Goal: Task Accomplishment & Management: Use online tool/utility

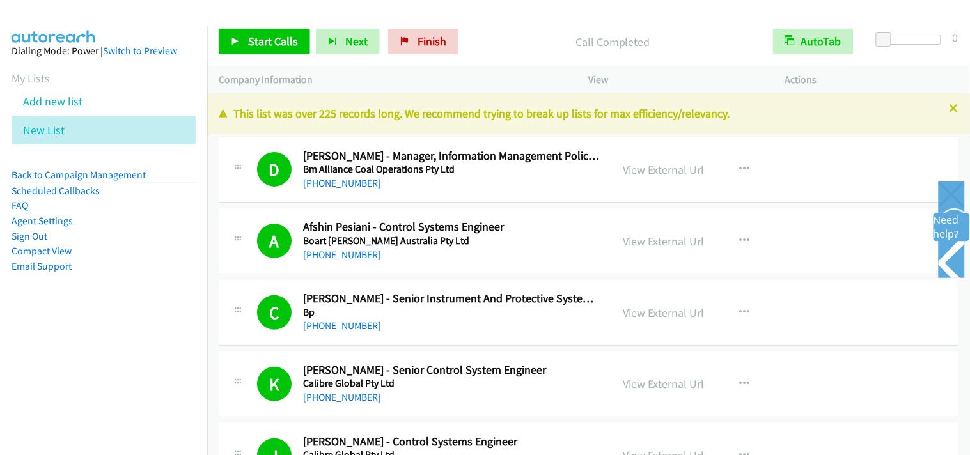
scroll to position [568, 0]
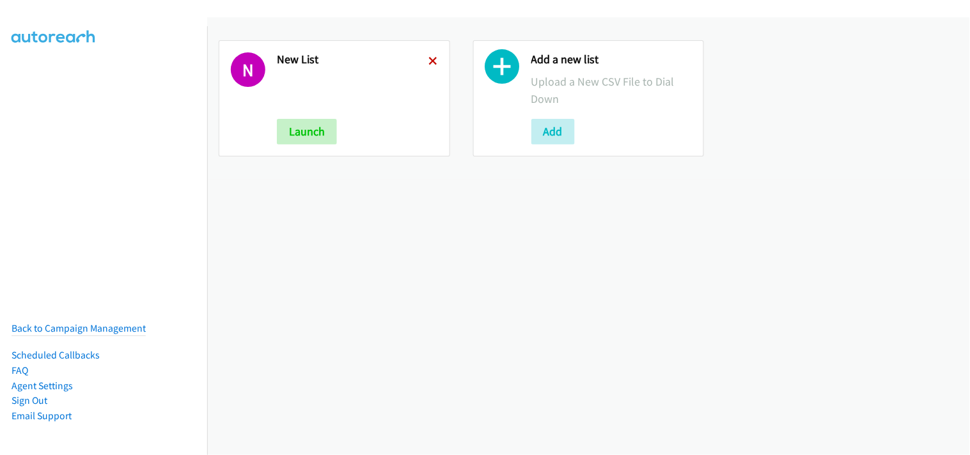
click at [429, 64] on icon at bounding box center [433, 62] width 9 height 9
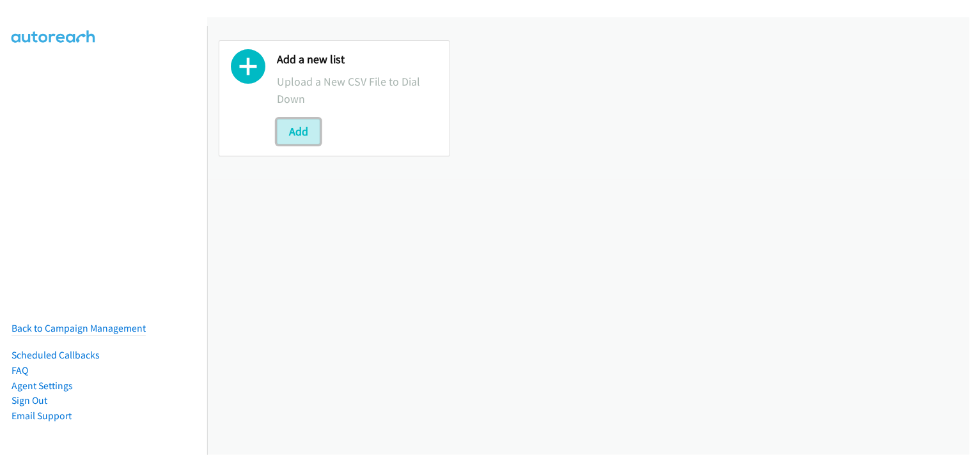
click at [307, 132] on button "Add" at bounding box center [298, 132] width 43 height 26
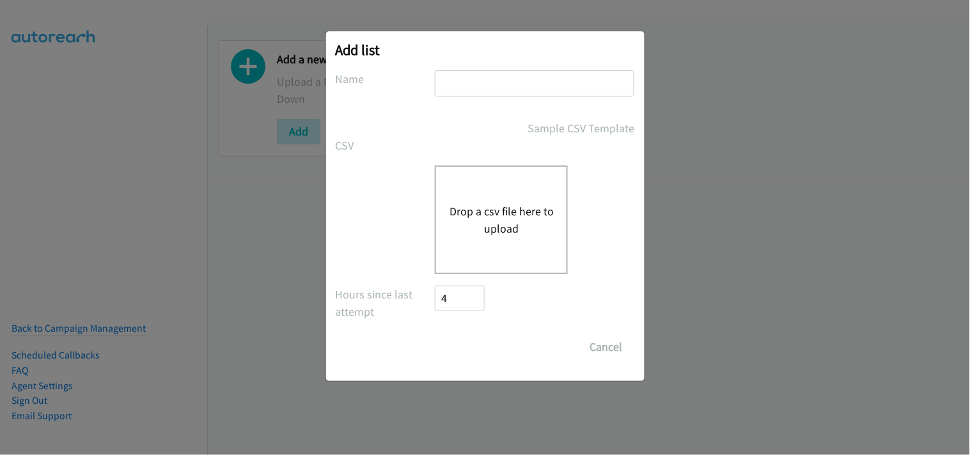
click at [484, 209] on button "Drop a csv file here to upload" at bounding box center [501, 220] width 105 height 35
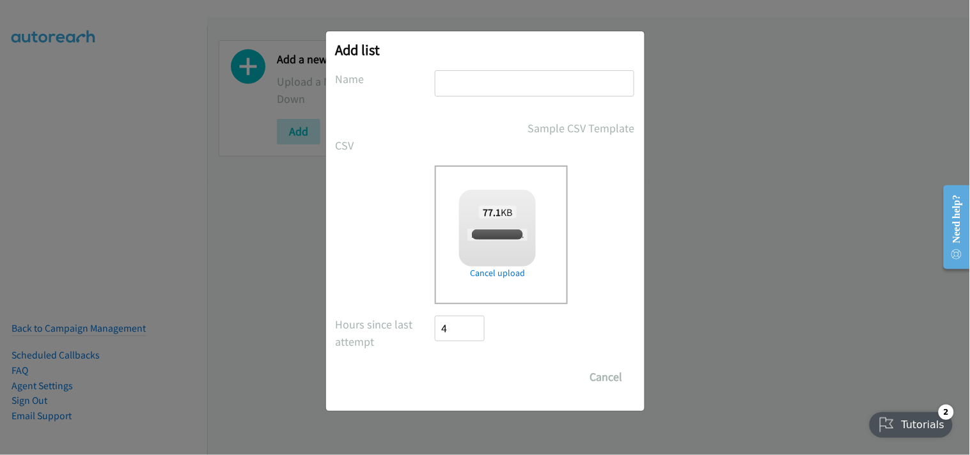
click at [489, 95] on input "text" at bounding box center [535, 83] width 200 height 26
checkbox input "true"
type input "New List"
click at [471, 377] on input "Save List" at bounding box center [469, 378] width 67 height 26
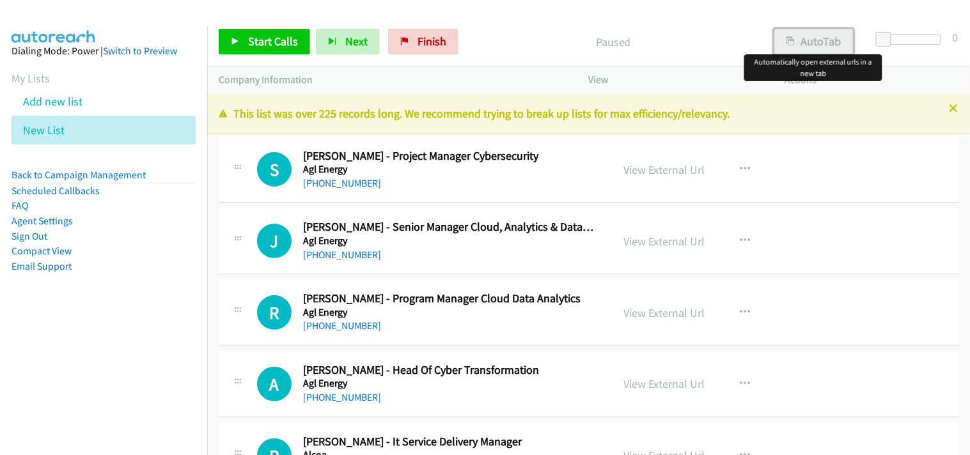
click at [829, 48] on button "AutoTab" at bounding box center [814, 42] width 79 height 26
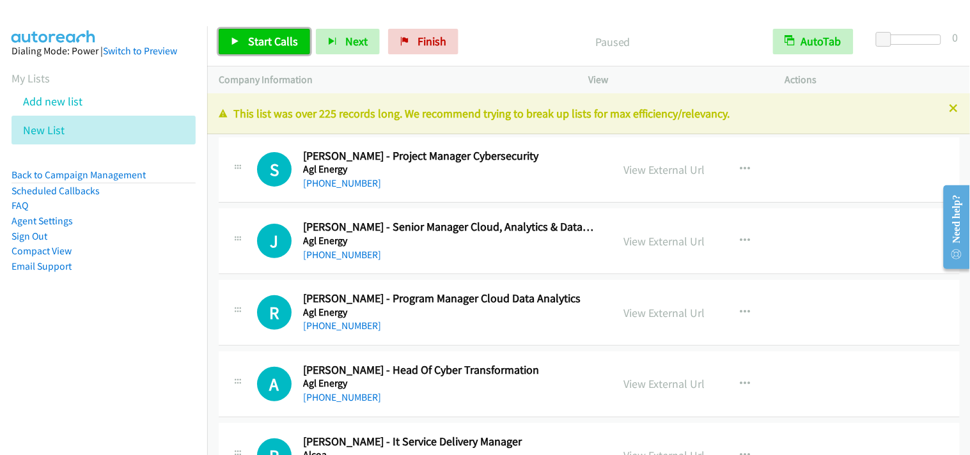
click at [263, 49] on link "Start Calls" at bounding box center [264, 42] width 91 height 26
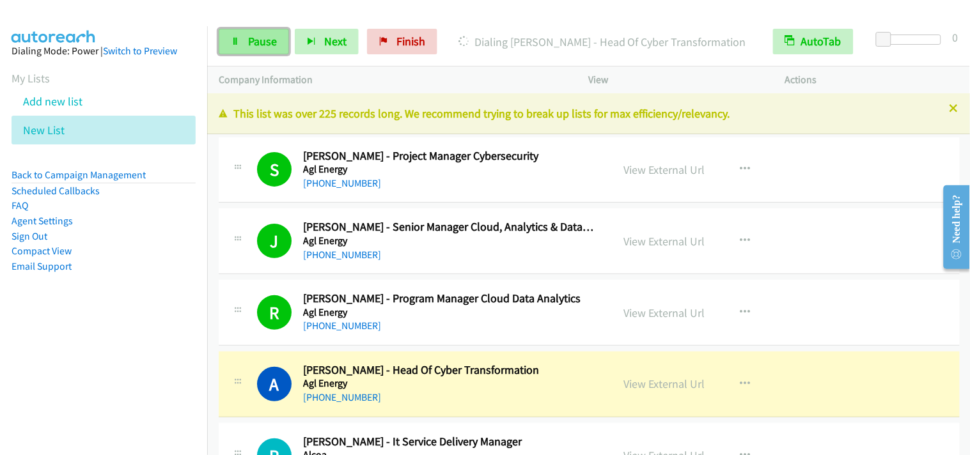
click at [233, 43] on icon at bounding box center [235, 42] width 9 height 9
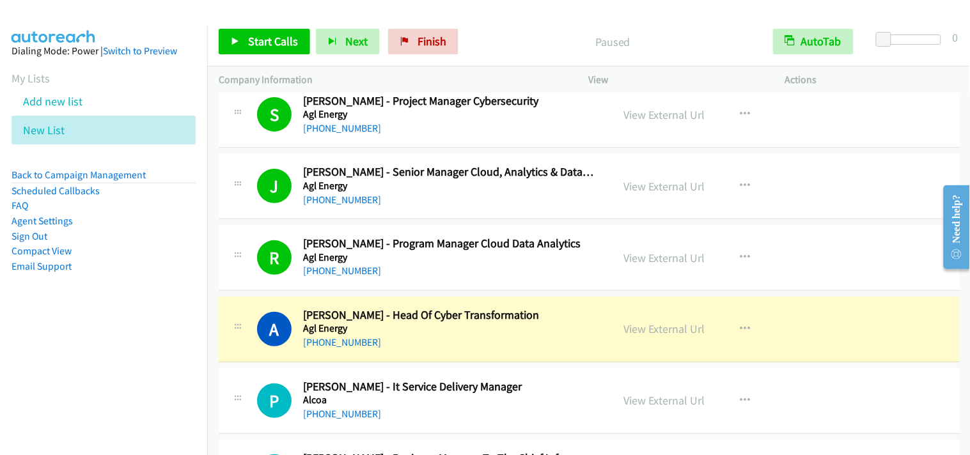
scroll to position [71, 0]
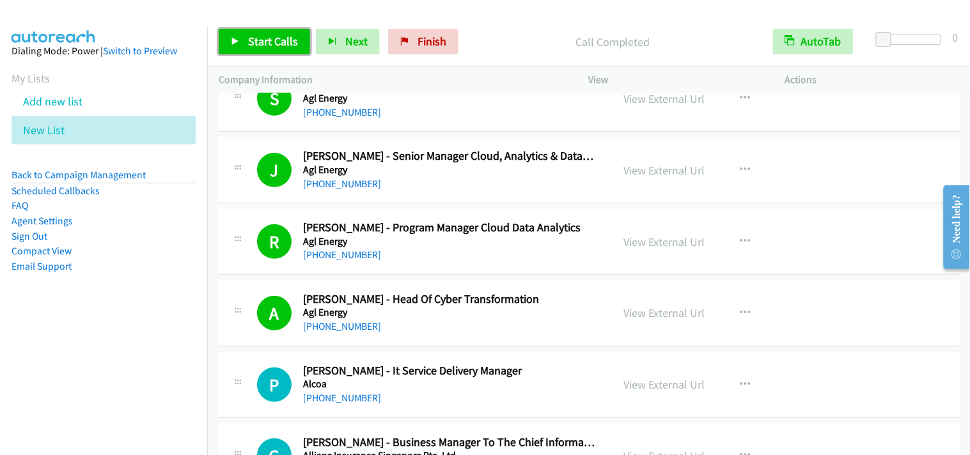
click at [278, 40] on span "Start Calls" at bounding box center [273, 41] width 50 height 15
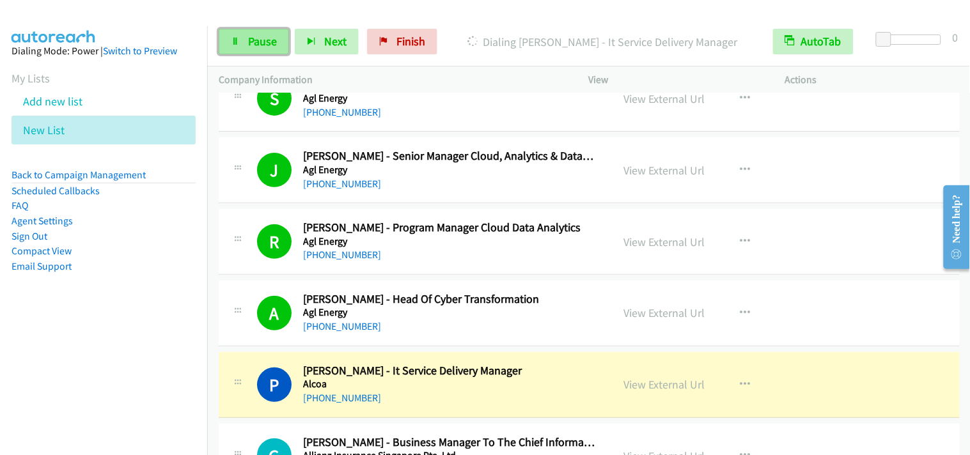
click at [264, 41] on span "Pause" at bounding box center [262, 41] width 29 height 15
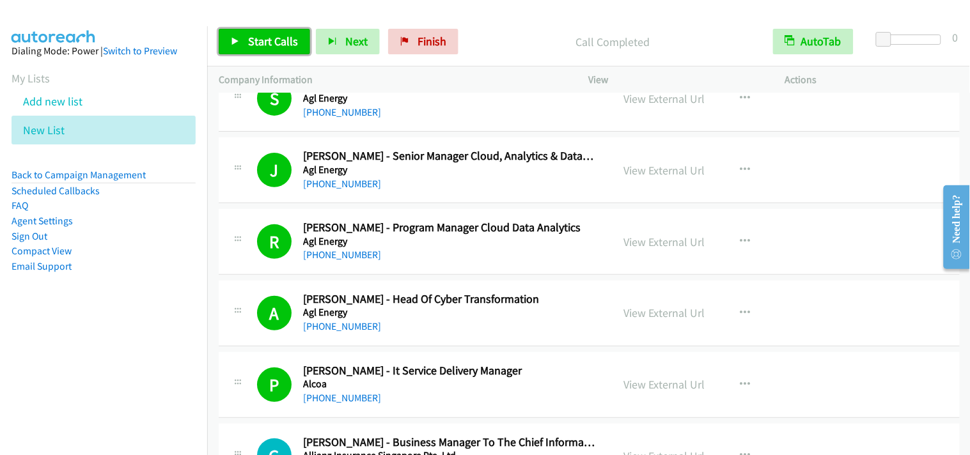
click at [264, 43] on span "Start Calls" at bounding box center [273, 41] width 50 height 15
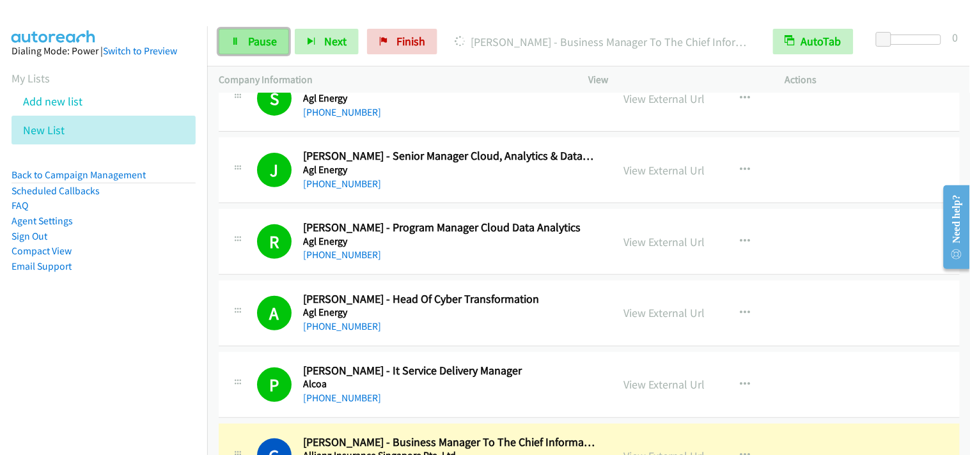
click at [254, 54] on link "Pause" at bounding box center [254, 42] width 70 height 26
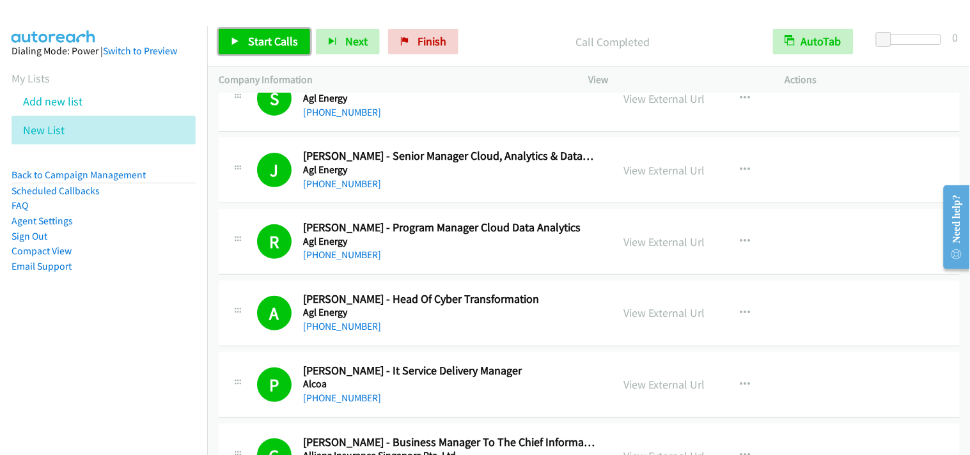
click at [265, 33] on link "Start Calls" at bounding box center [264, 42] width 91 height 26
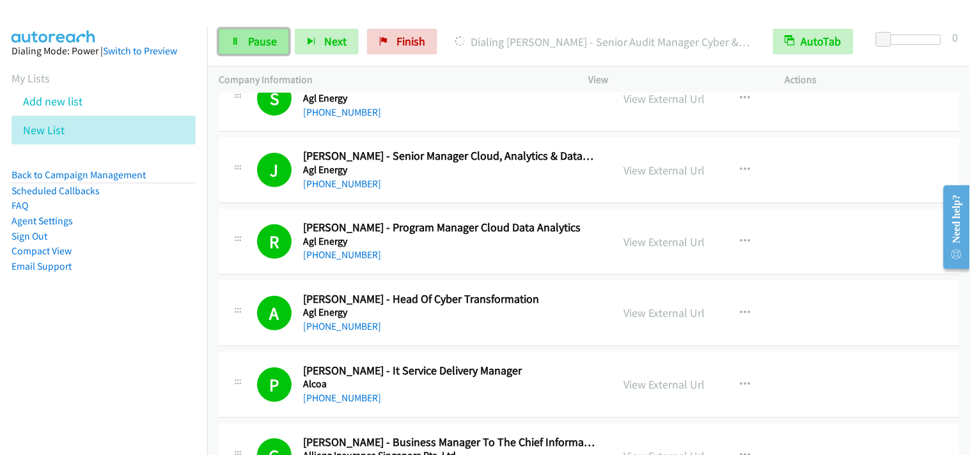
click at [241, 32] on link "Pause" at bounding box center [254, 42] width 70 height 26
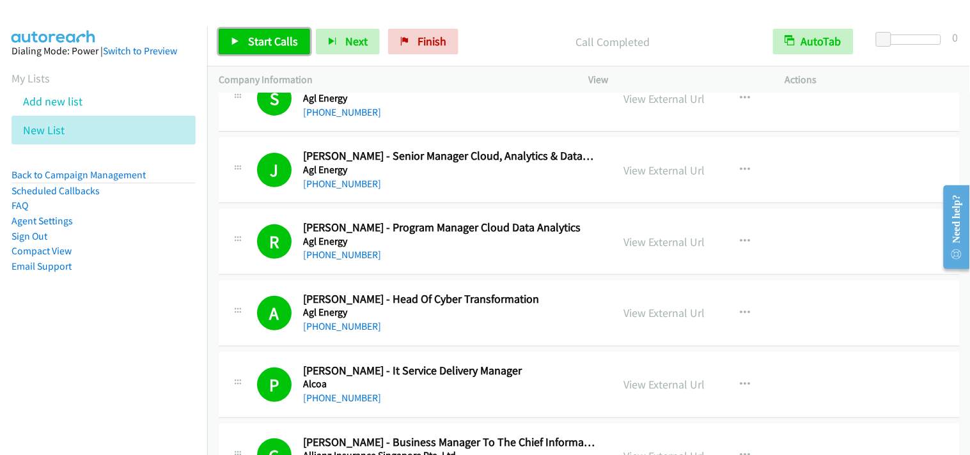
click at [290, 40] on span "Start Calls" at bounding box center [273, 41] width 50 height 15
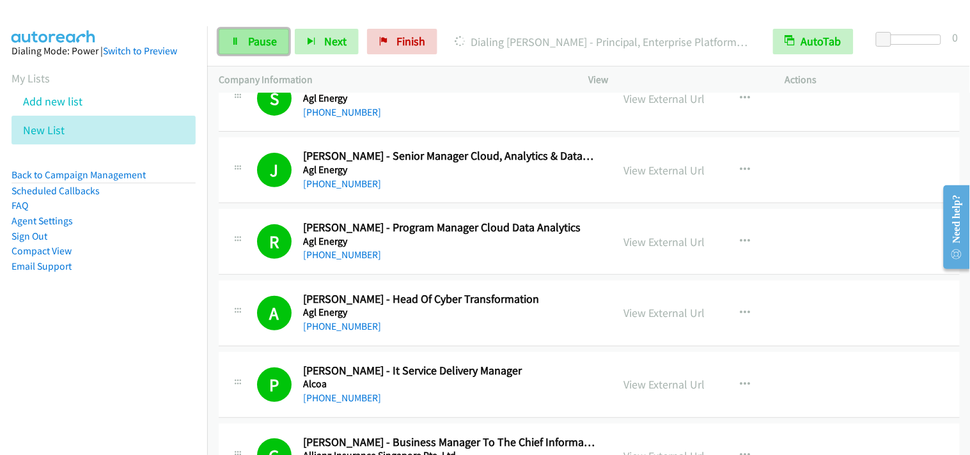
click at [244, 45] on link "Pause" at bounding box center [254, 42] width 70 height 26
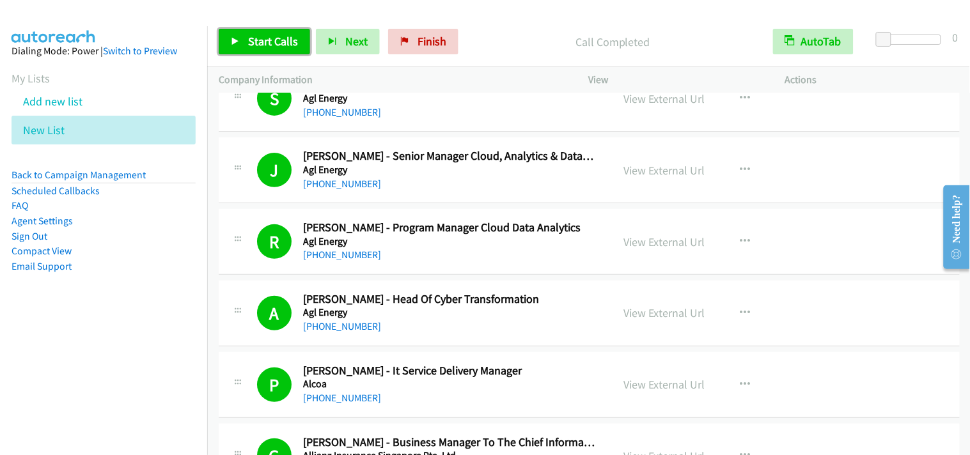
click at [264, 32] on link "Start Calls" at bounding box center [264, 42] width 91 height 26
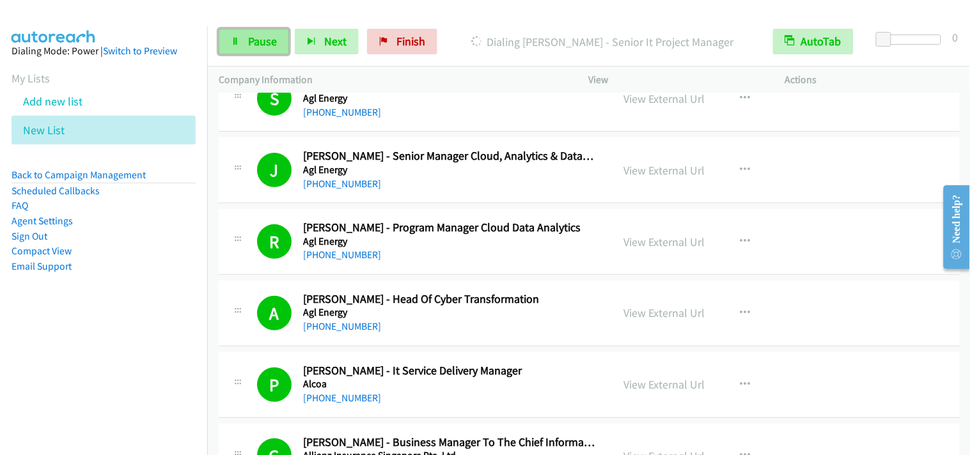
click at [250, 45] on span "Pause" at bounding box center [262, 41] width 29 height 15
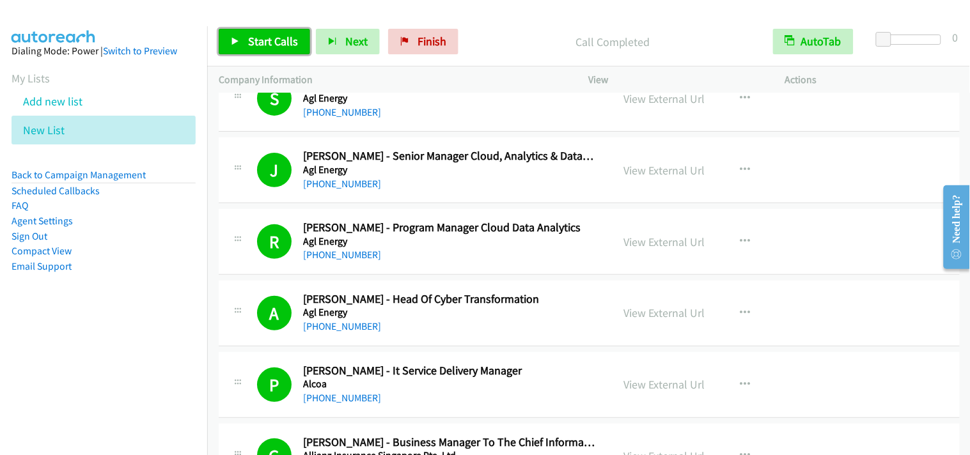
click at [278, 45] on span "Start Calls" at bounding box center [273, 41] width 50 height 15
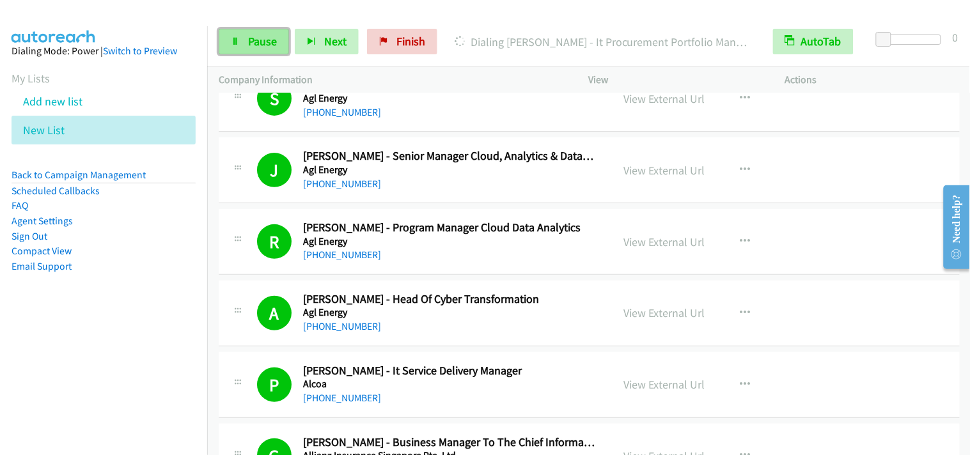
click at [237, 34] on link "Pause" at bounding box center [254, 42] width 70 height 26
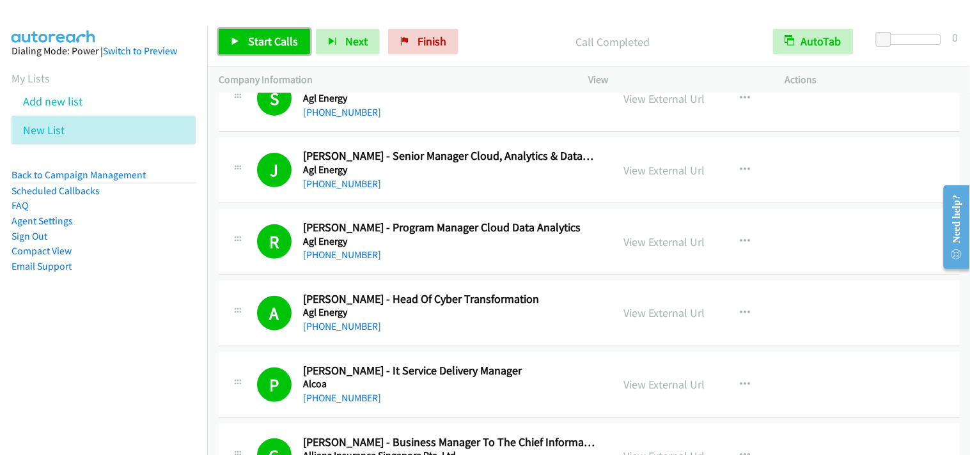
click at [241, 35] on link "Start Calls" at bounding box center [264, 42] width 91 height 26
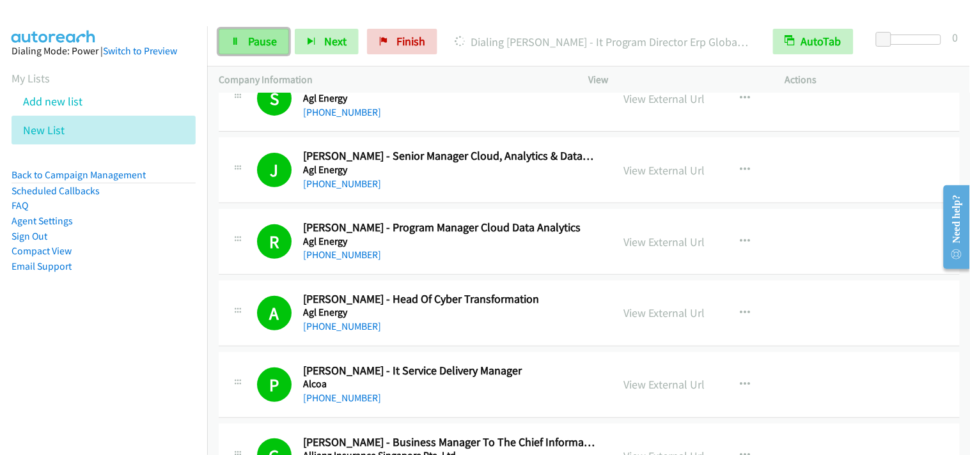
click at [259, 37] on span "Pause" at bounding box center [262, 41] width 29 height 15
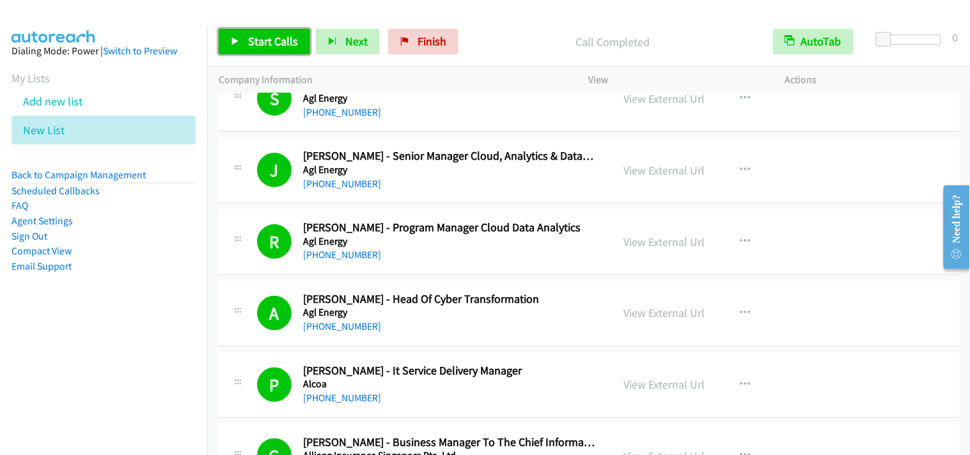
drag, startPoint x: 286, startPoint y: 42, endPoint x: 398, endPoint y: 99, distance: 125.9
click at [289, 42] on span "Start Calls" at bounding box center [273, 41] width 50 height 15
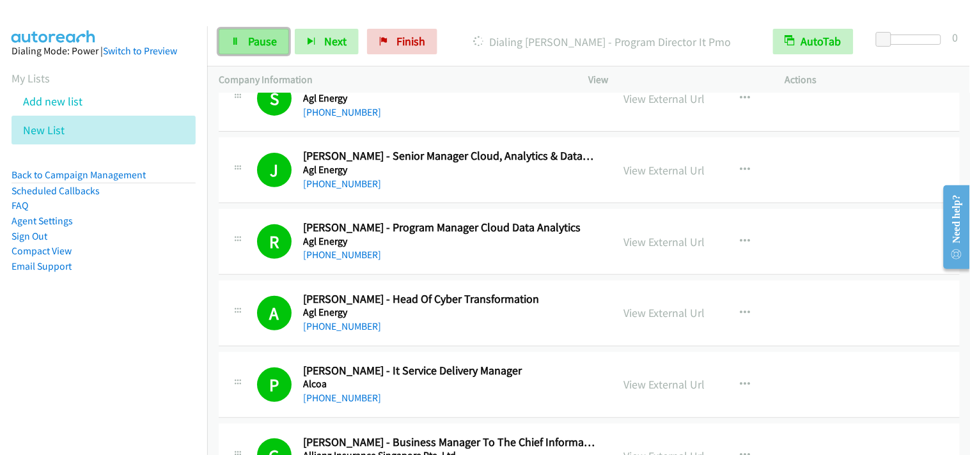
click at [271, 29] on link "Pause" at bounding box center [254, 42] width 70 height 26
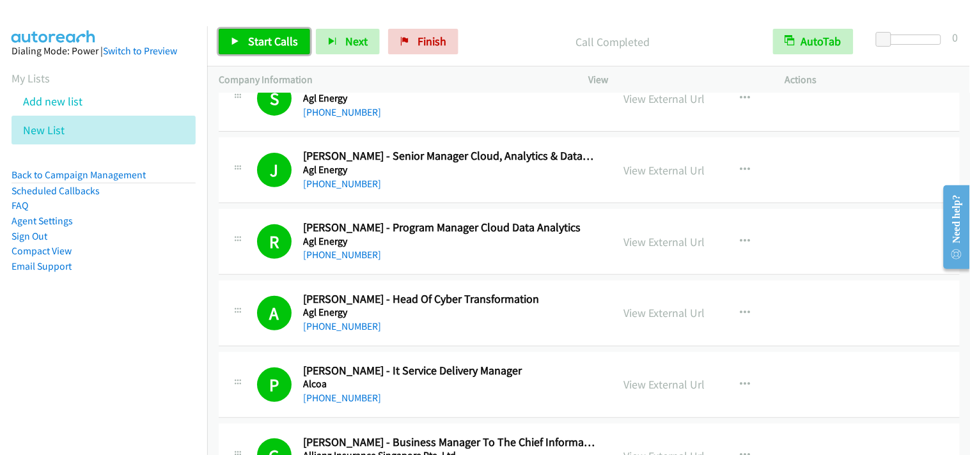
click at [285, 34] on span "Start Calls" at bounding box center [273, 41] width 50 height 15
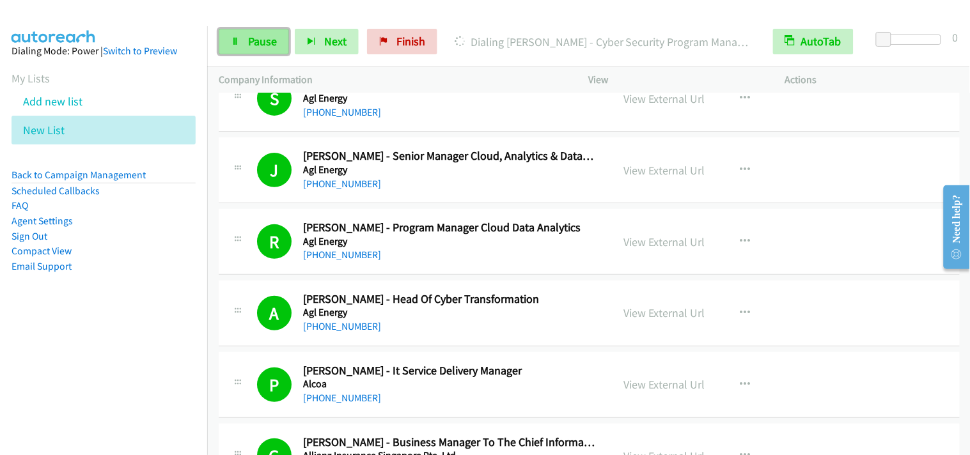
click at [259, 49] on link "Pause" at bounding box center [254, 42] width 70 height 26
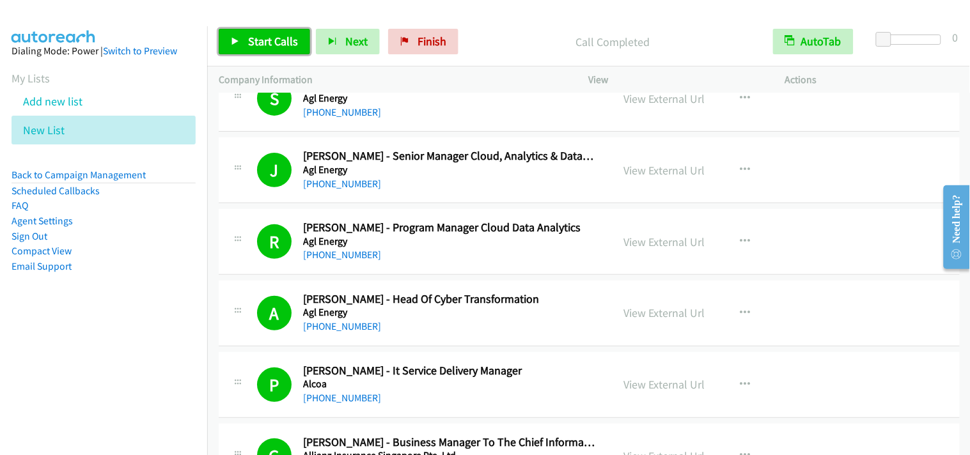
click at [290, 37] on span "Start Calls" at bounding box center [273, 41] width 50 height 15
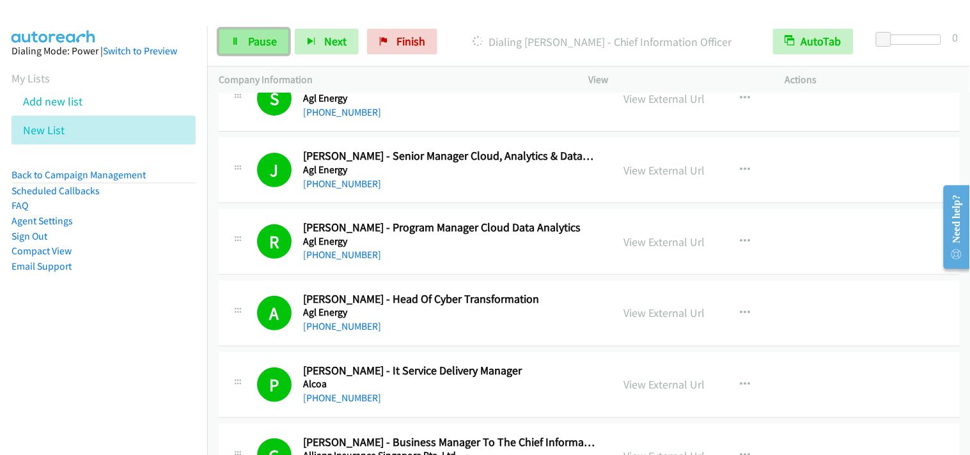
click at [255, 40] on span "Pause" at bounding box center [262, 41] width 29 height 15
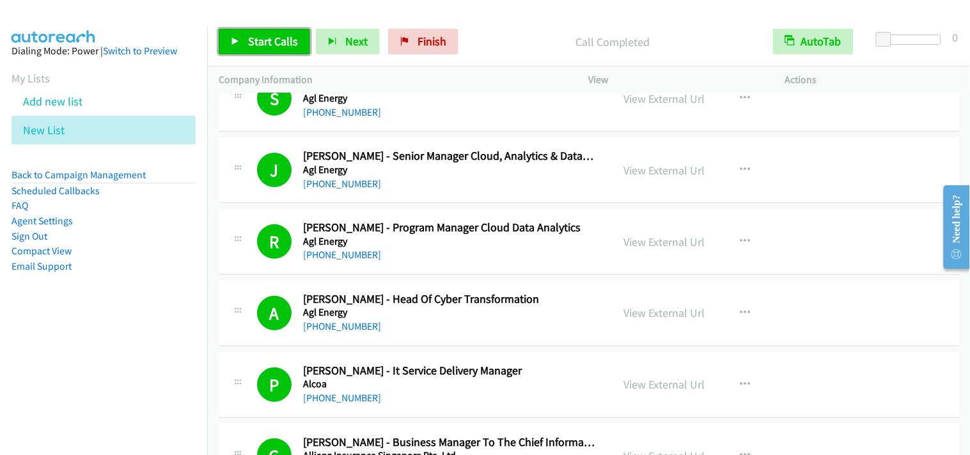
click at [267, 43] on span "Start Calls" at bounding box center [273, 41] width 50 height 15
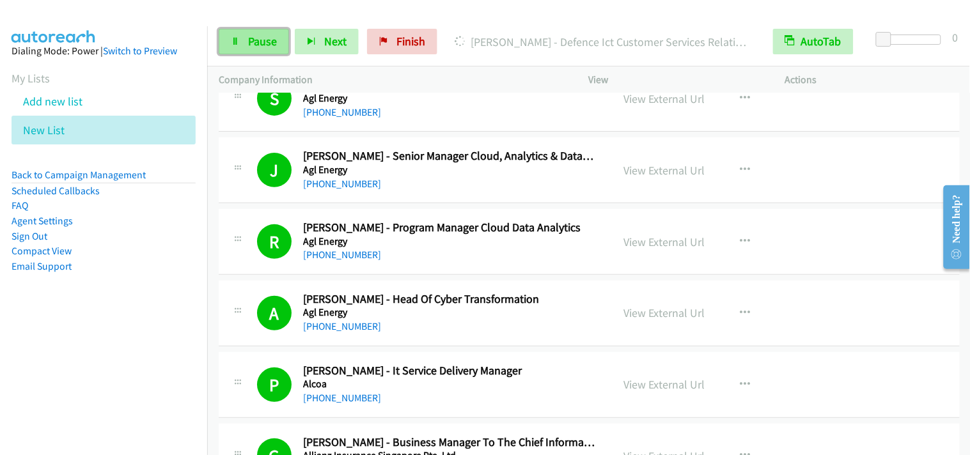
click at [264, 47] on span "Pause" at bounding box center [262, 41] width 29 height 15
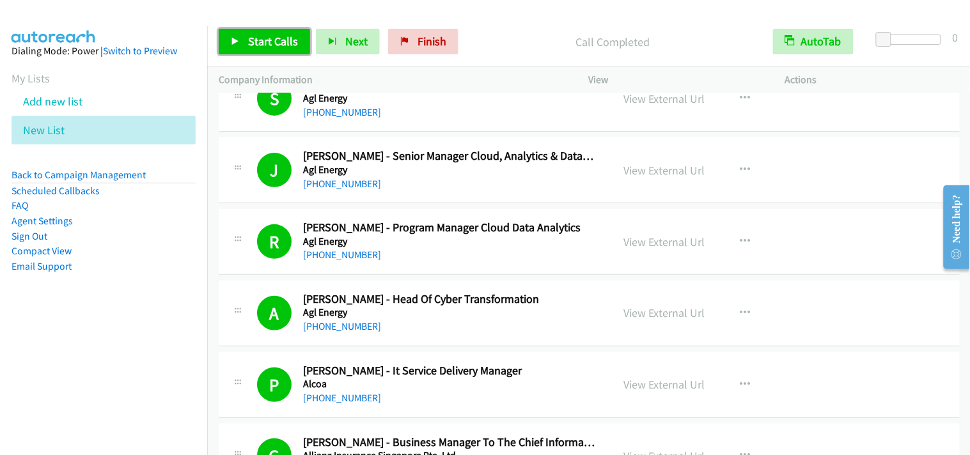
click at [283, 47] on span "Start Calls" at bounding box center [273, 41] width 50 height 15
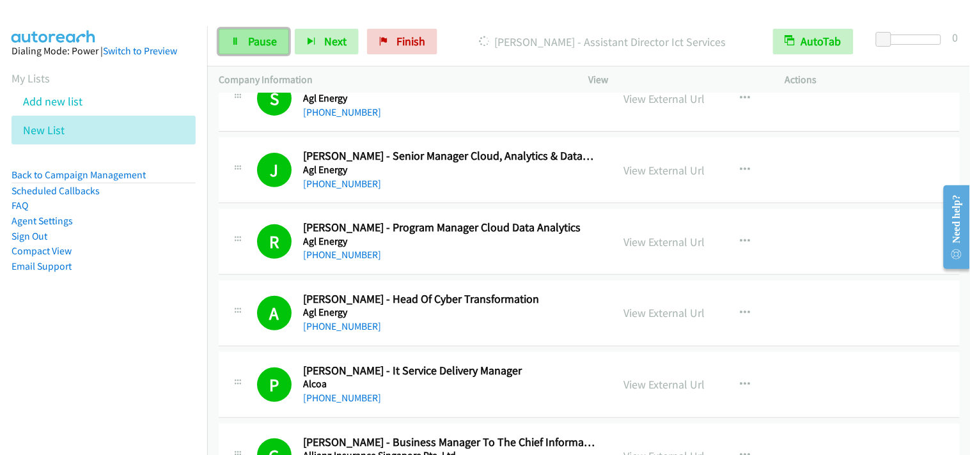
click at [271, 37] on span "Pause" at bounding box center [262, 41] width 29 height 15
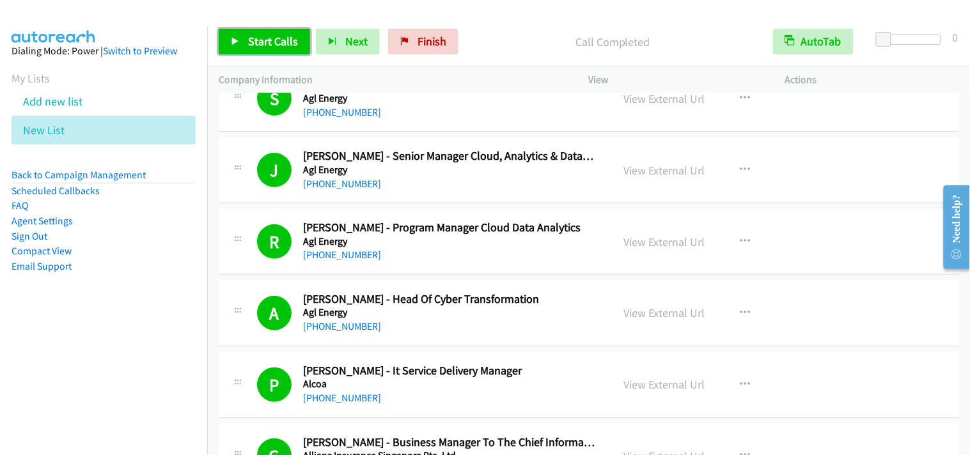
click at [271, 43] on span "Start Calls" at bounding box center [273, 41] width 50 height 15
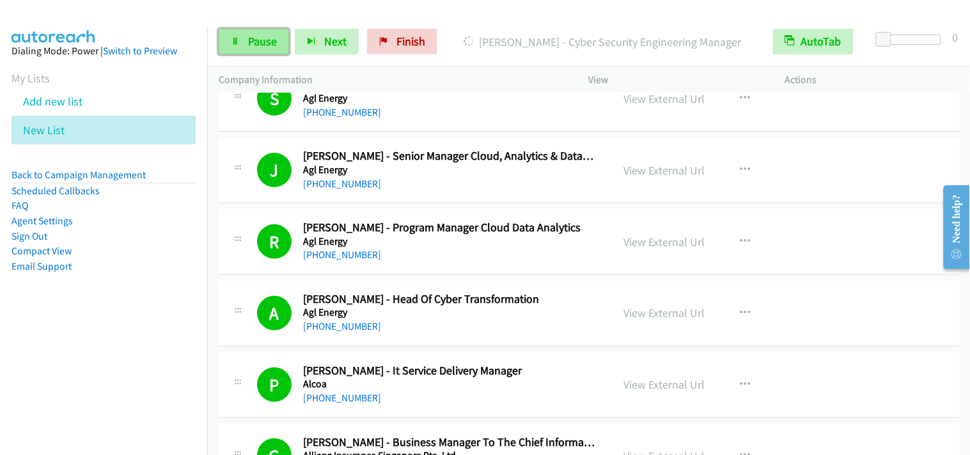
click at [248, 36] on span "Pause" at bounding box center [262, 41] width 29 height 15
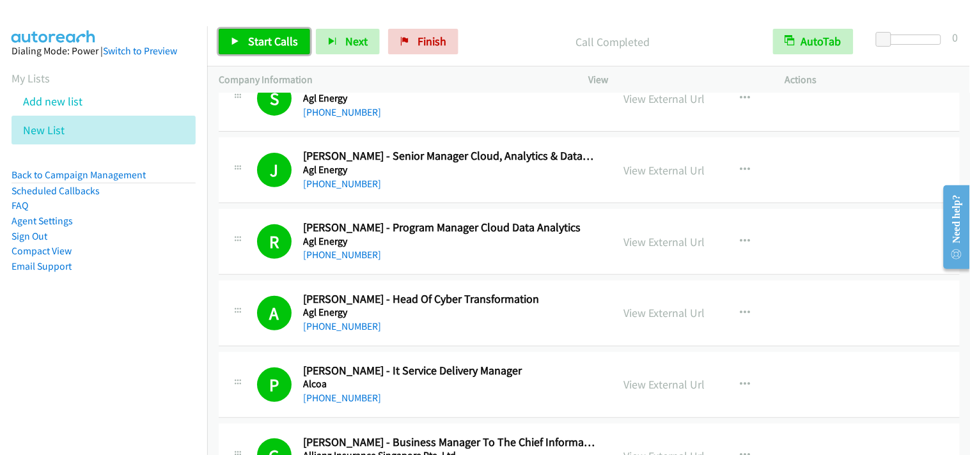
click at [273, 42] on span "Start Calls" at bounding box center [273, 41] width 50 height 15
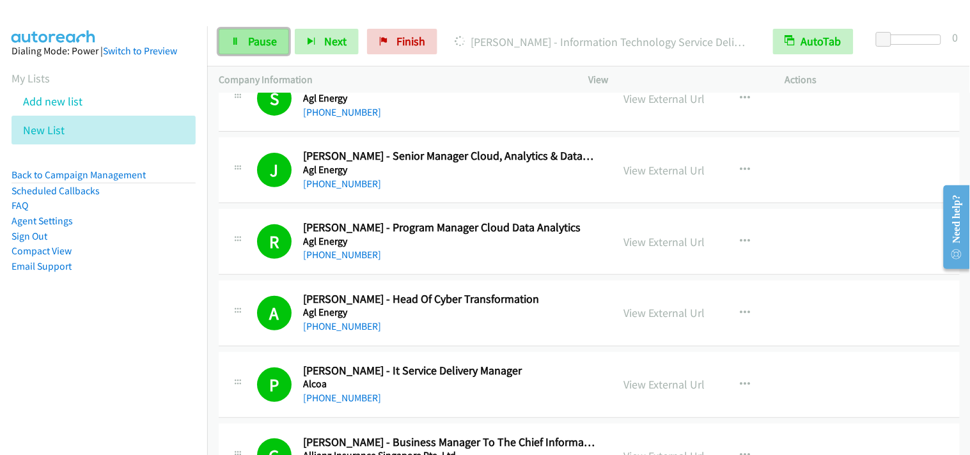
click at [256, 47] on span "Pause" at bounding box center [262, 41] width 29 height 15
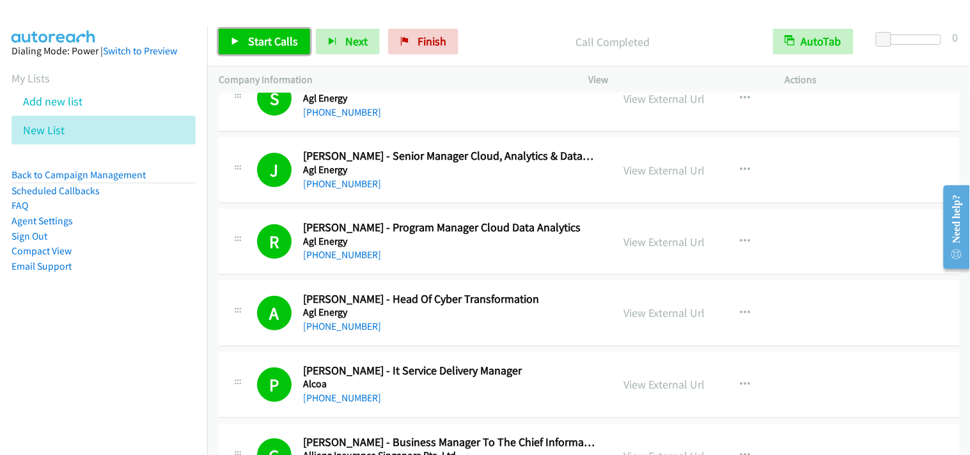
click at [269, 39] on span "Start Calls" at bounding box center [273, 41] width 50 height 15
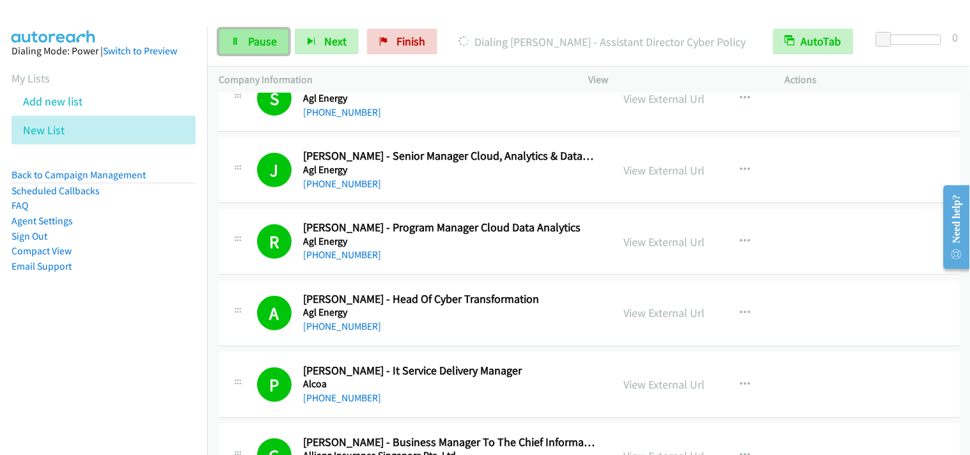
click at [264, 29] on link "Pause" at bounding box center [254, 42] width 70 height 26
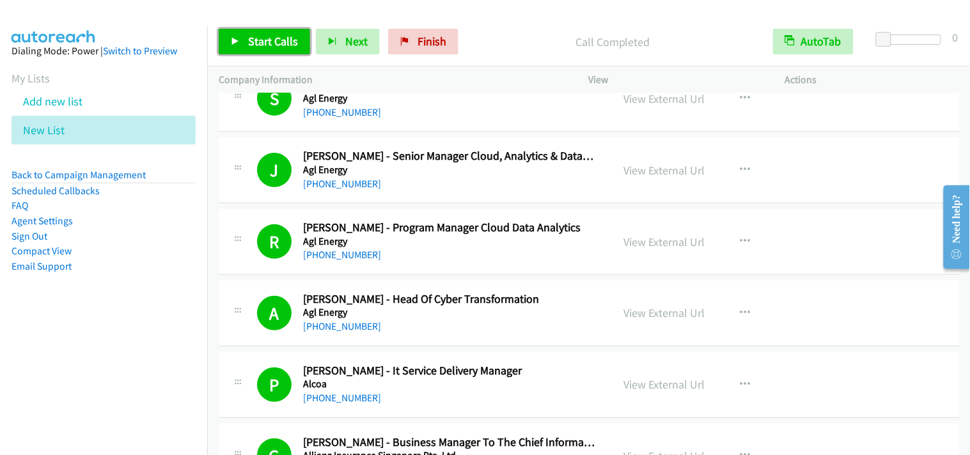
click at [253, 42] on span "Start Calls" at bounding box center [273, 41] width 50 height 15
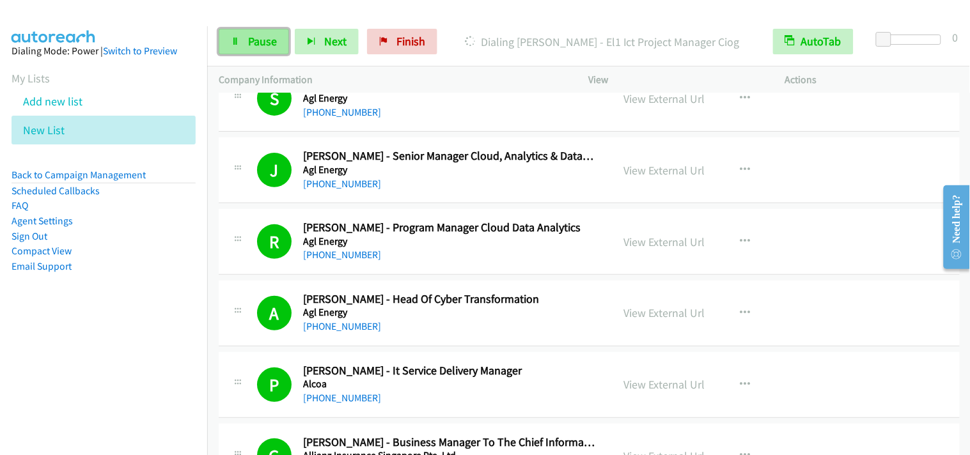
click at [274, 40] on span "Pause" at bounding box center [262, 41] width 29 height 15
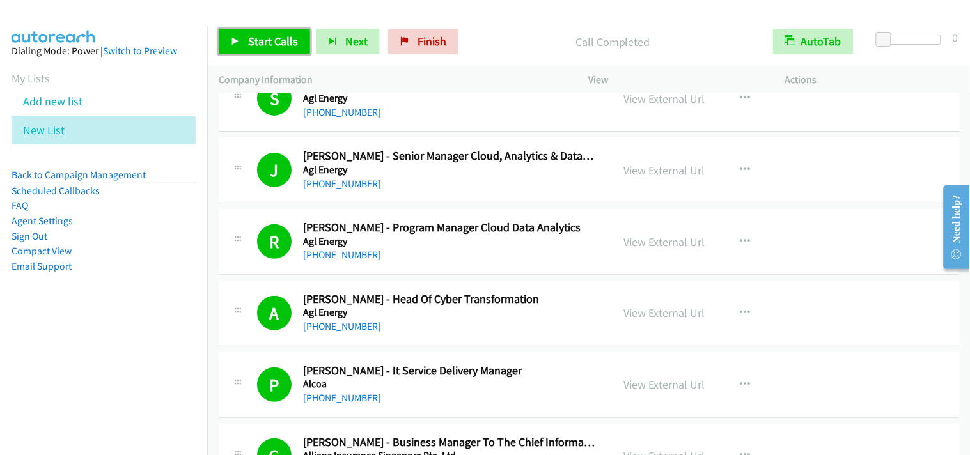
click at [287, 36] on span "Start Calls" at bounding box center [273, 41] width 50 height 15
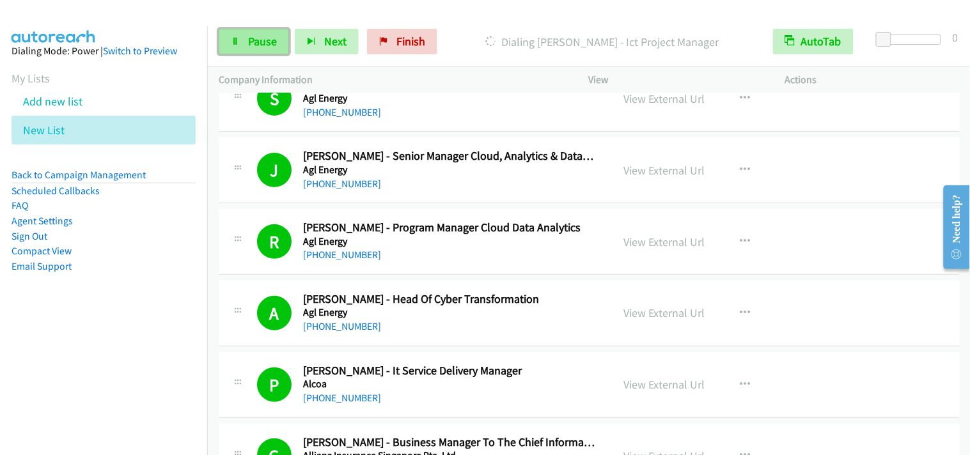
click at [259, 42] on span "Pause" at bounding box center [262, 41] width 29 height 15
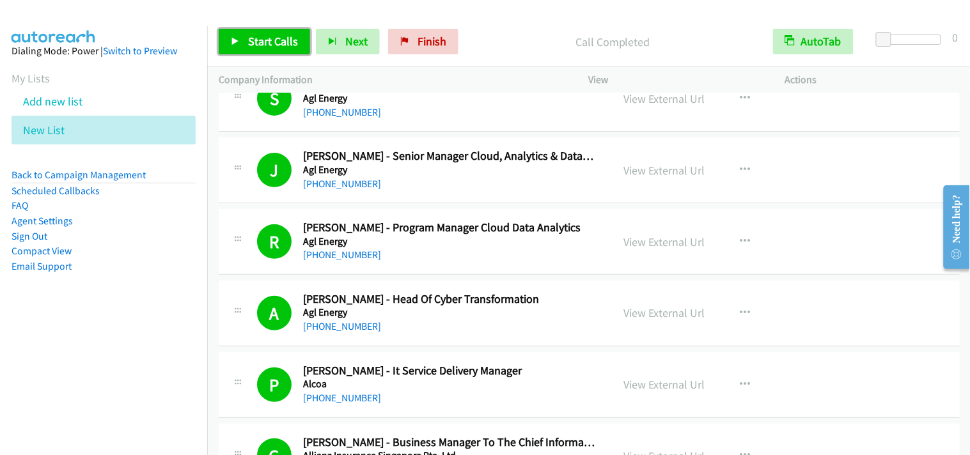
click at [265, 30] on link "Start Calls" at bounding box center [264, 42] width 91 height 26
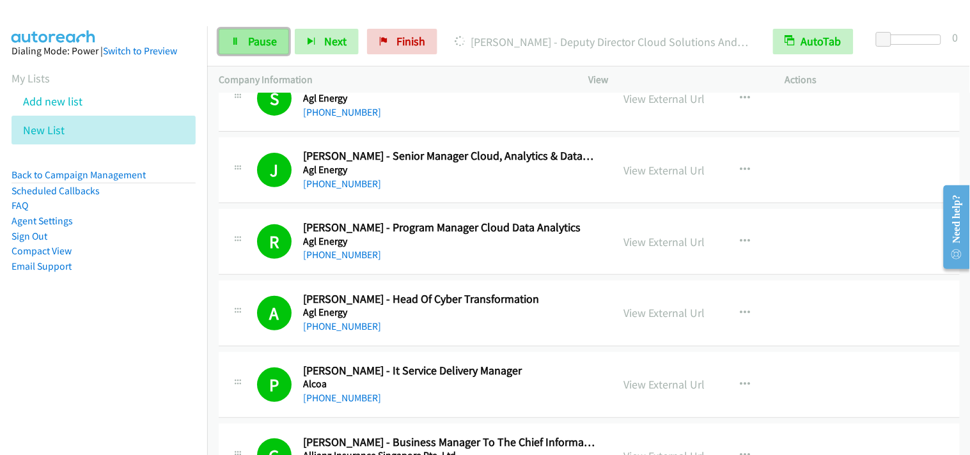
click at [265, 49] on link "Pause" at bounding box center [254, 42] width 70 height 26
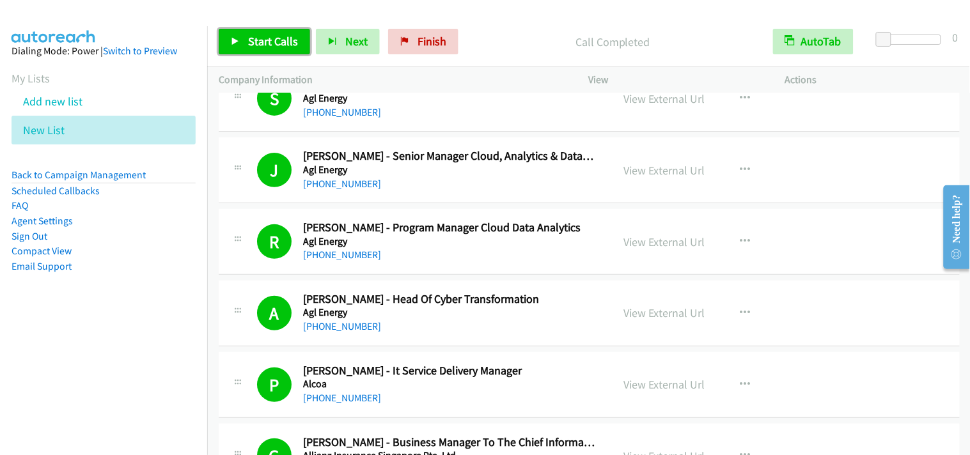
click at [269, 43] on span "Start Calls" at bounding box center [273, 41] width 50 height 15
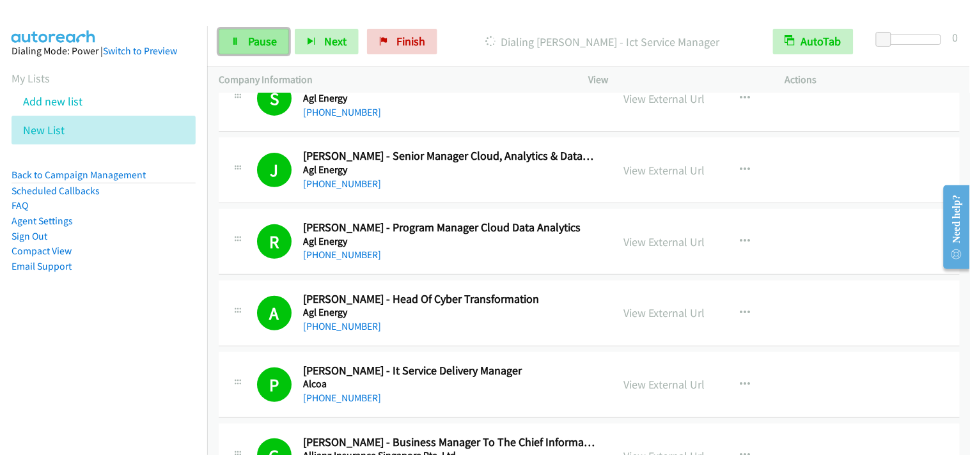
click at [233, 45] on icon at bounding box center [235, 42] width 9 height 9
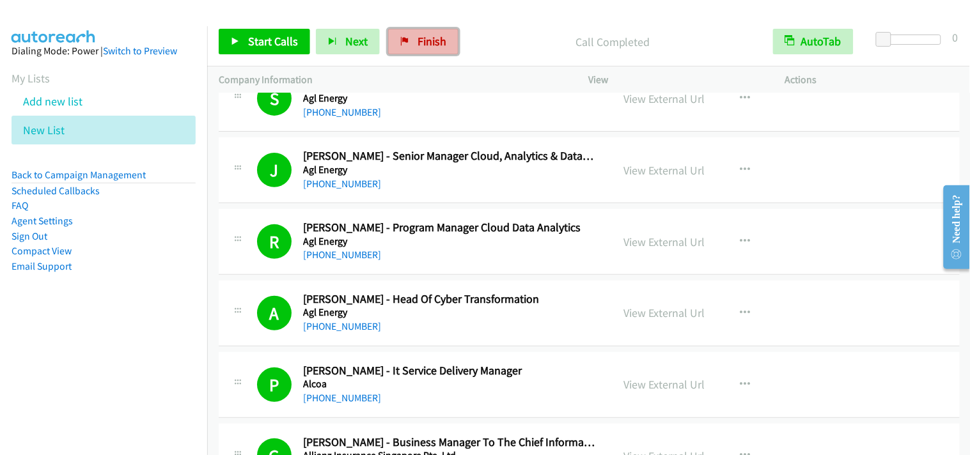
click at [427, 33] on link "Finish" at bounding box center [423, 42] width 70 height 26
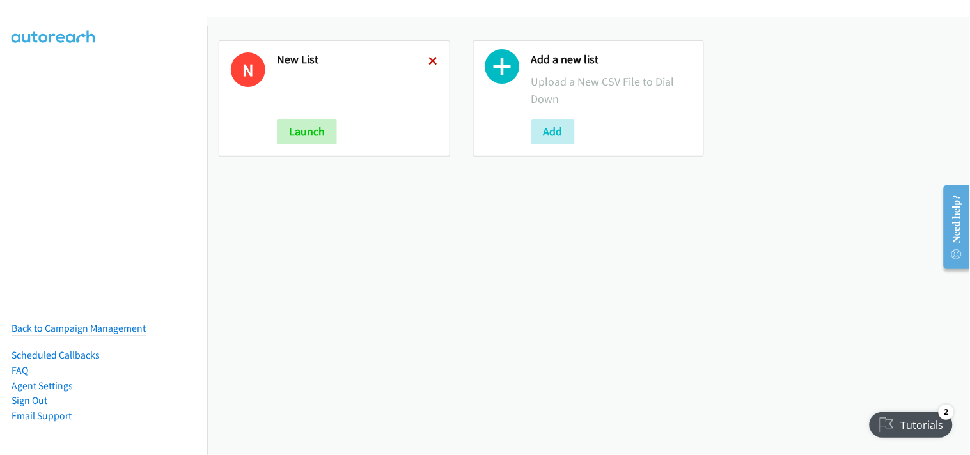
click at [429, 58] on icon at bounding box center [433, 62] width 9 height 9
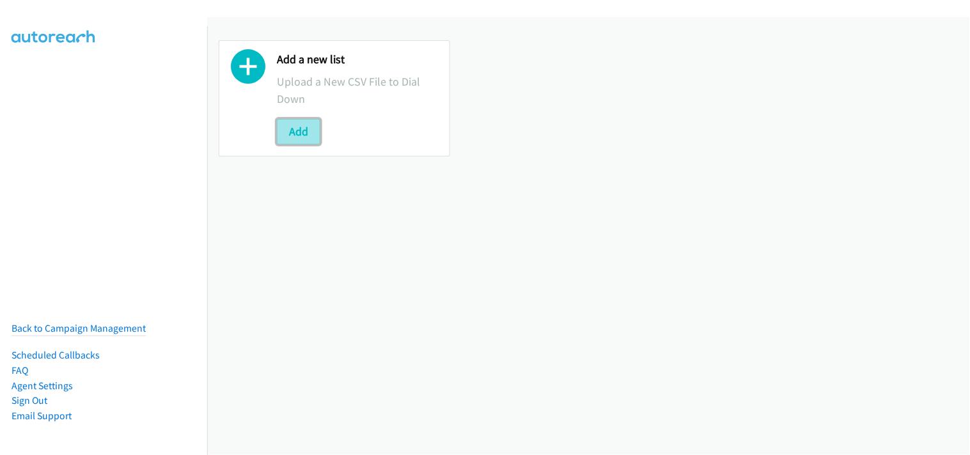
click at [315, 134] on button "Add" at bounding box center [298, 132] width 43 height 26
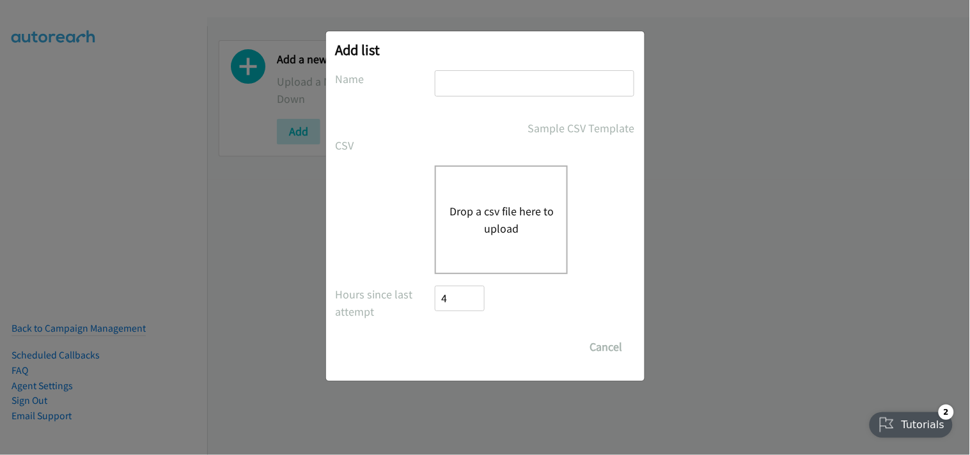
click at [484, 202] on div "Drop a csv file here to upload" at bounding box center [501, 220] width 133 height 109
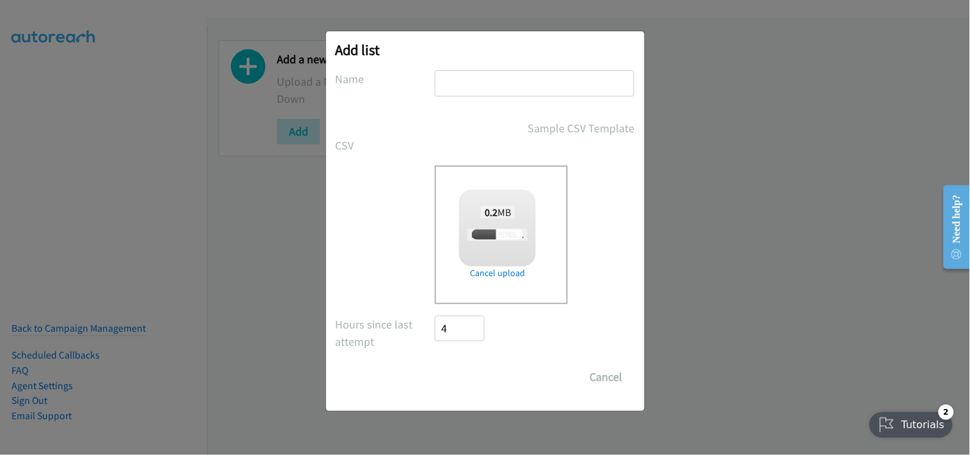
click at [489, 93] on input "text" at bounding box center [535, 83] width 200 height 26
checkbox input "true"
type input "New List"
click at [470, 379] on input "Save List" at bounding box center [469, 378] width 67 height 26
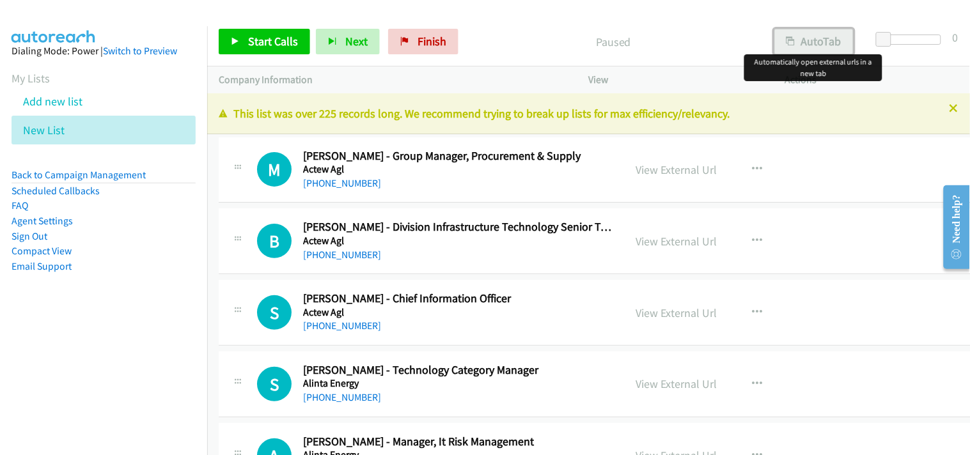
click at [823, 35] on button "AutoTab" at bounding box center [814, 42] width 79 height 26
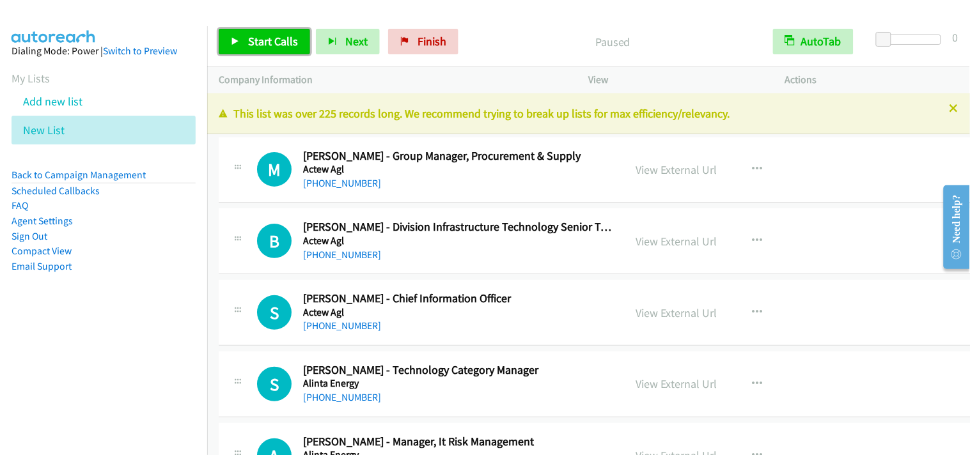
click at [287, 43] on span "Start Calls" at bounding box center [273, 41] width 50 height 15
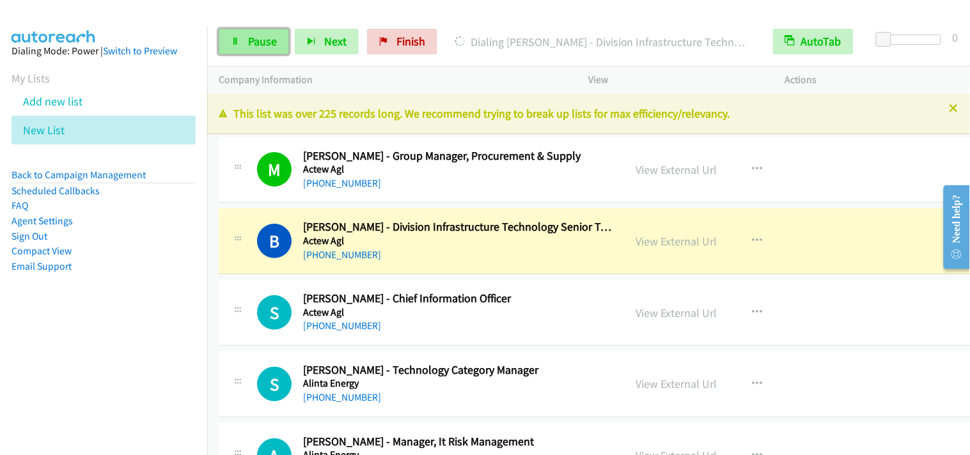
click at [246, 42] on link "Pause" at bounding box center [254, 42] width 70 height 26
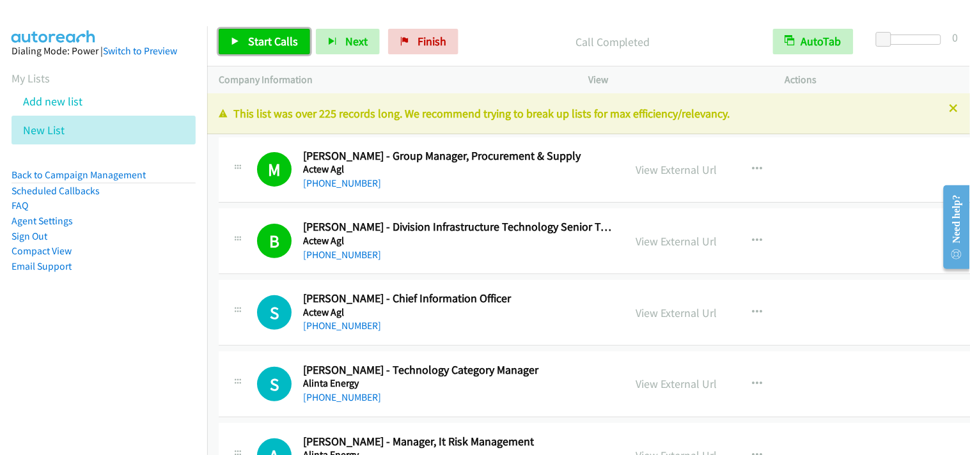
click at [285, 36] on span "Start Calls" at bounding box center [273, 41] width 50 height 15
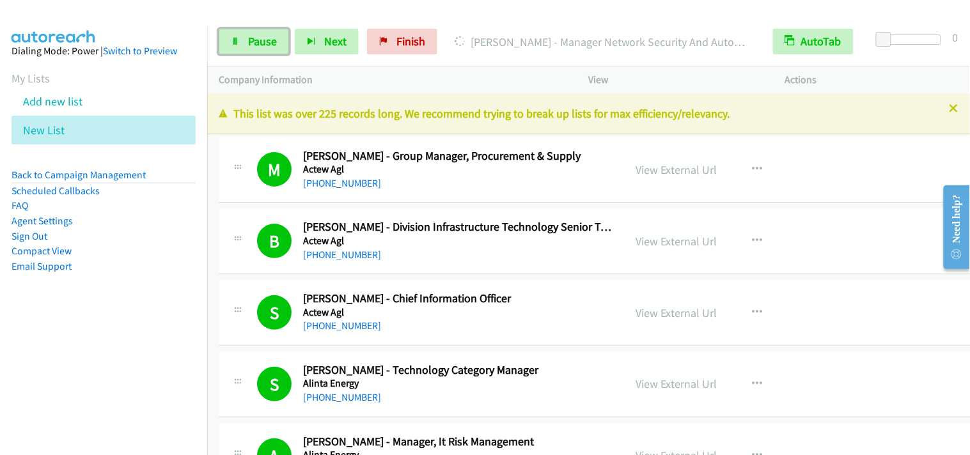
drag, startPoint x: 275, startPoint y: 35, endPoint x: 840, endPoint y: 120, distance: 571.2
click at [274, 35] on span "Pause" at bounding box center [262, 41] width 29 height 15
click at [840, 0] on div "Start Calls Pause Next Finish Dialing Rahul Anhal - Manager Network Security An…" at bounding box center [485, 0] width 970 height 0
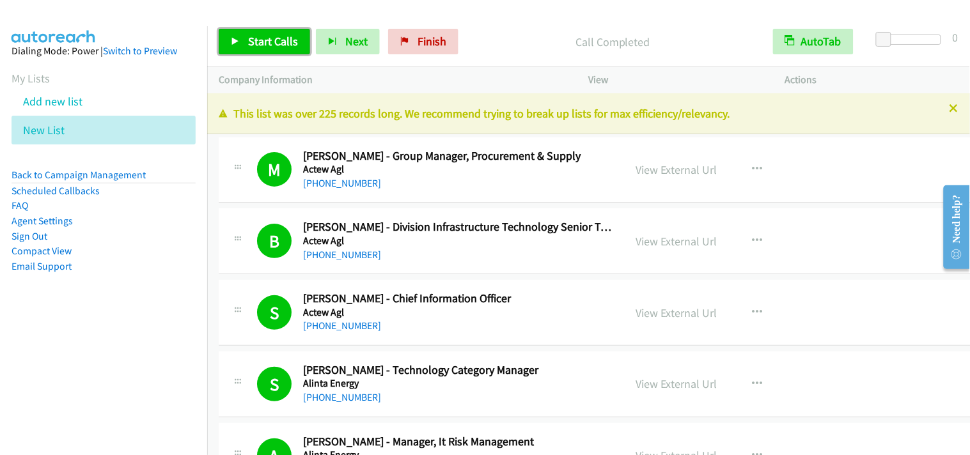
click at [244, 42] on link "Start Calls" at bounding box center [264, 42] width 91 height 26
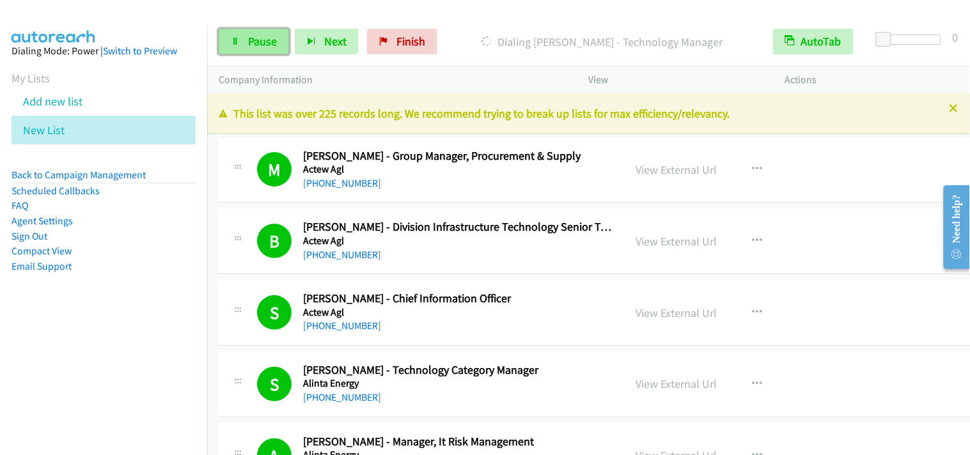
click at [271, 39] on span "Pause" at bounding box center [262, 41] width 29 height 15
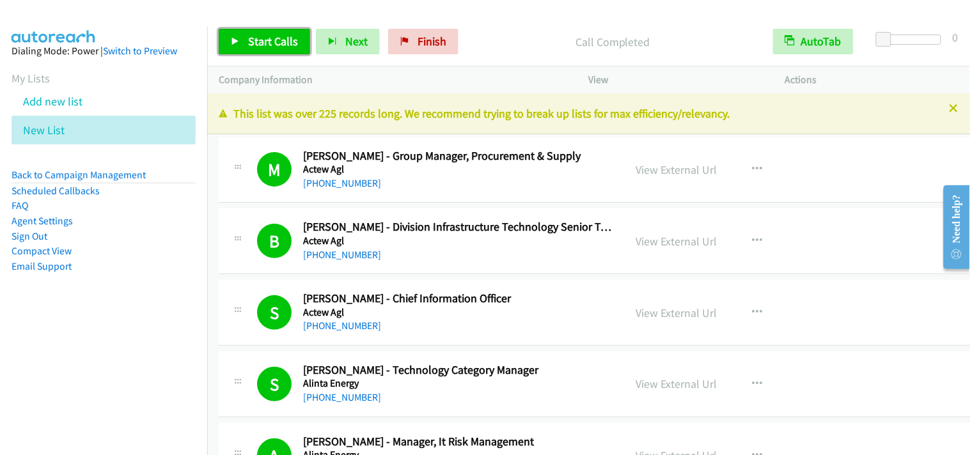
click at [265, 50] on link "Start Calls" at bounding box center [264, 42] width 91 height 26
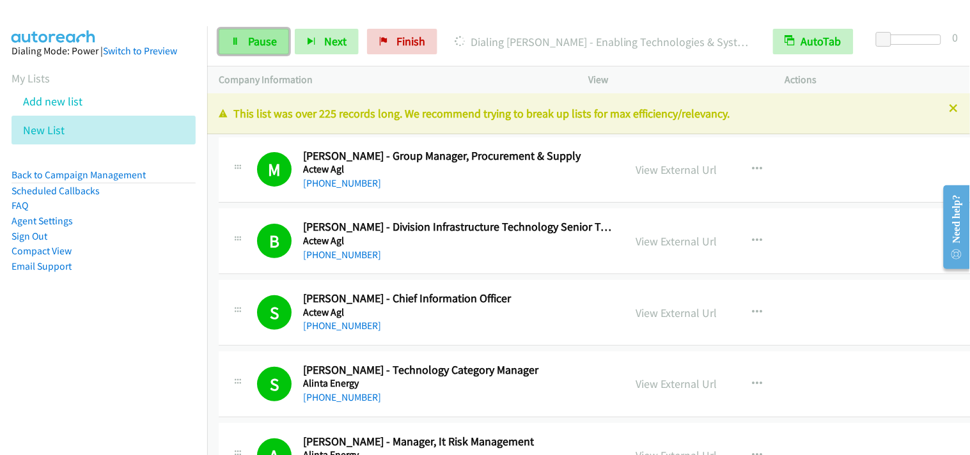
click at [265, 49] on link "Pause" at bounding box center [254, 42] width 70 height 26
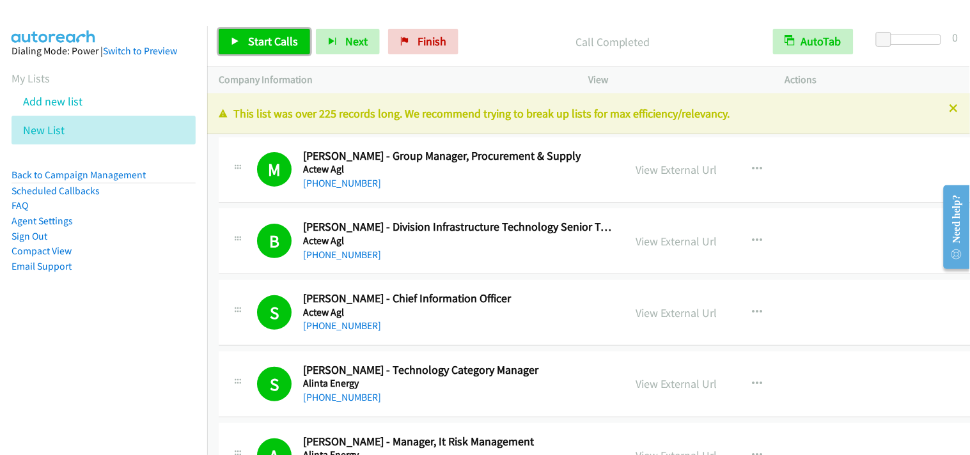
click at [278, 47] on span "Start Calls" at bounding box center [273, 41] width 50 height 15
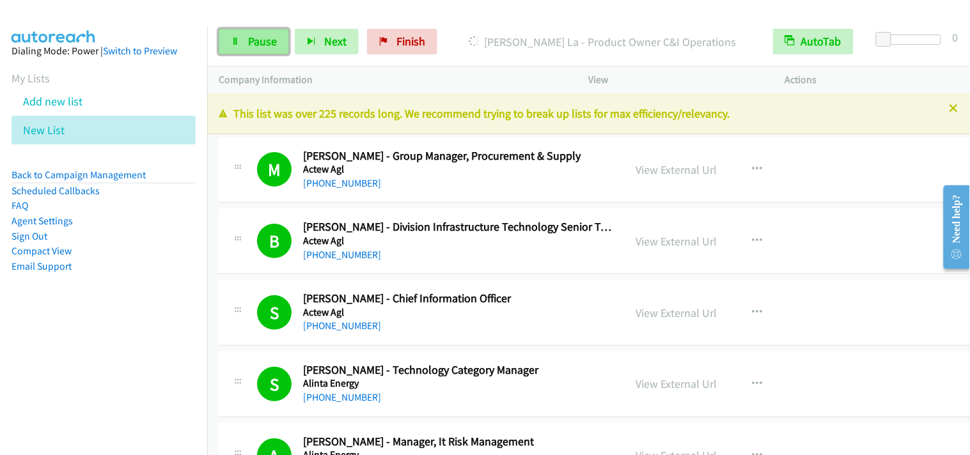
click at [270, 50] on link "Pause" at bounding box center [254, 42] width 70 height 26
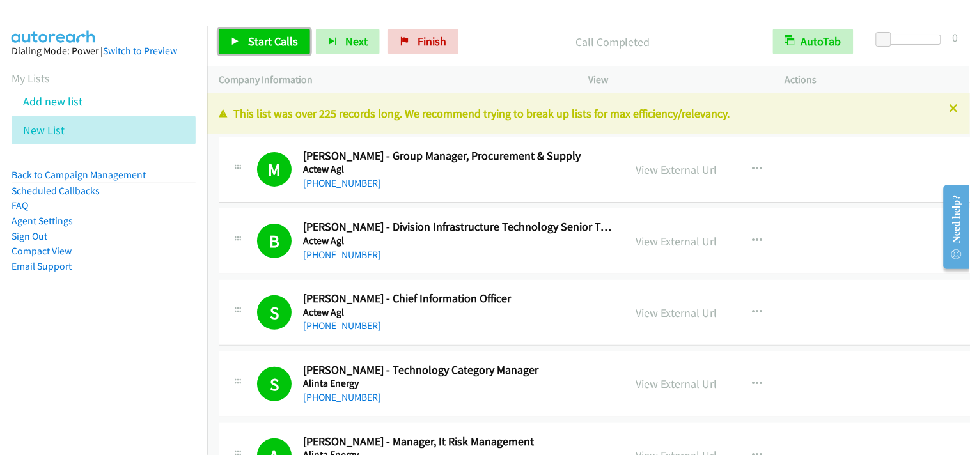
click at [276, 39] on span "Start Calls" at bounding box center [273, 41] width 50 height 15
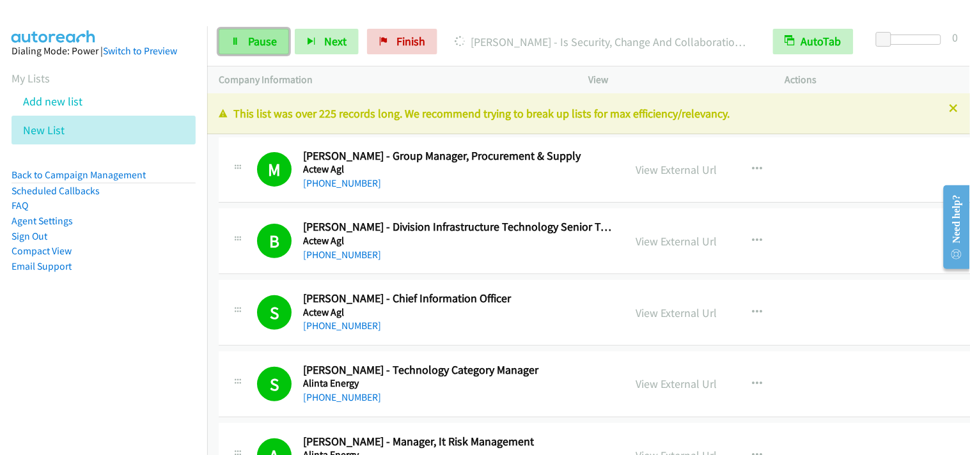
click at [276, 40] on link "Pause" at bounding box center [254, 42] width 70 height 26
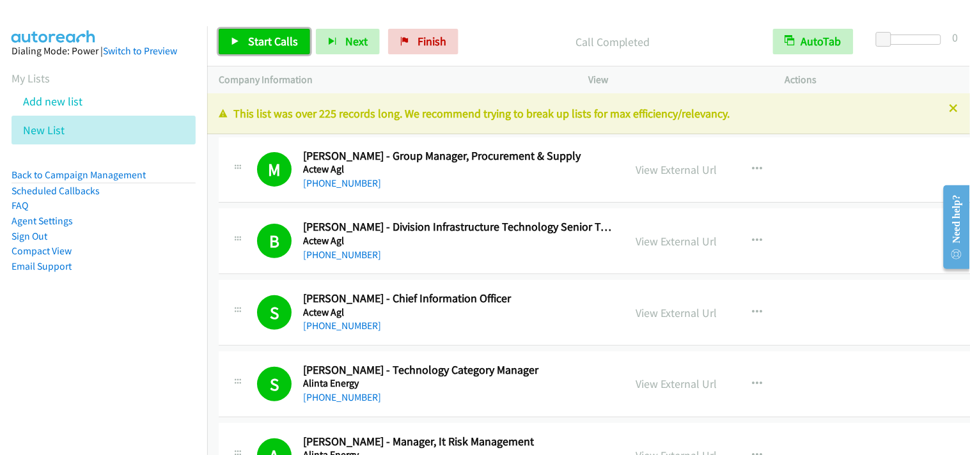
click at [281, 35] on span "Start Calls" at bounding box center [273, 41] width 50 height 15
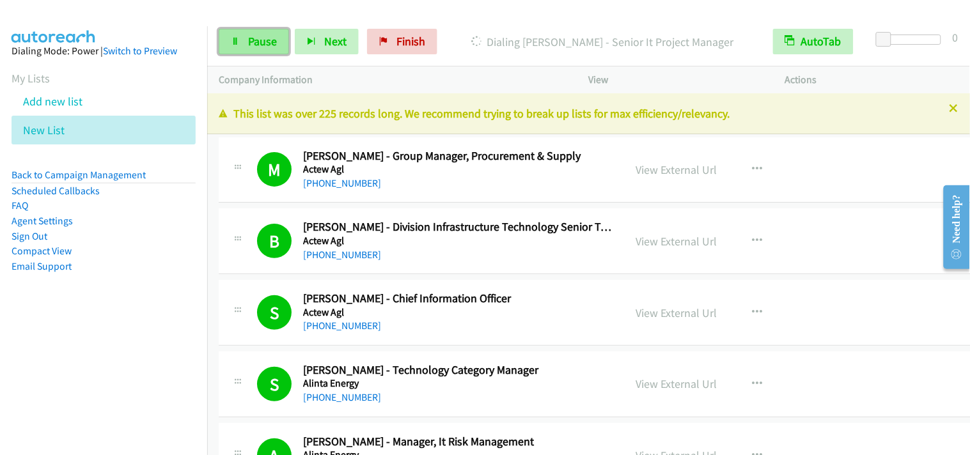
click at [260, 43] on span "Pause" at bounding box center [262, 41] width 29 height 15
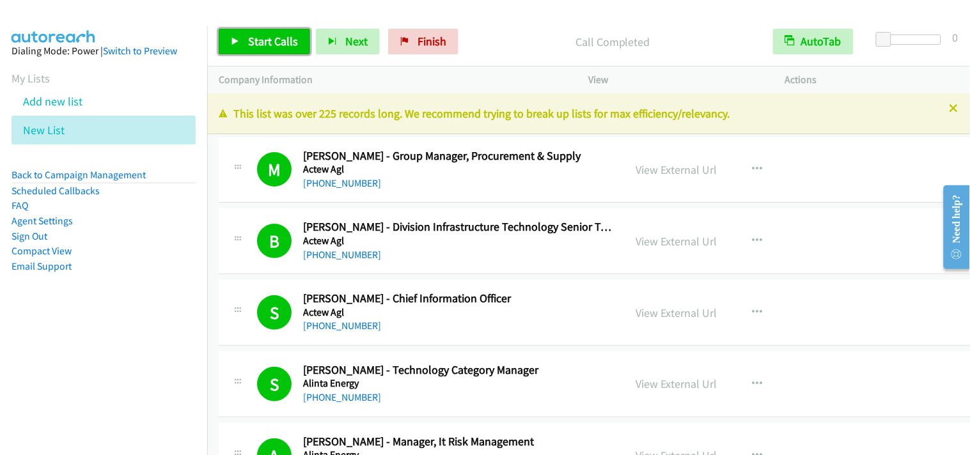
click at [296, 36] on link "Start Calls" at bounding box center [264, 42] width 91 height 26
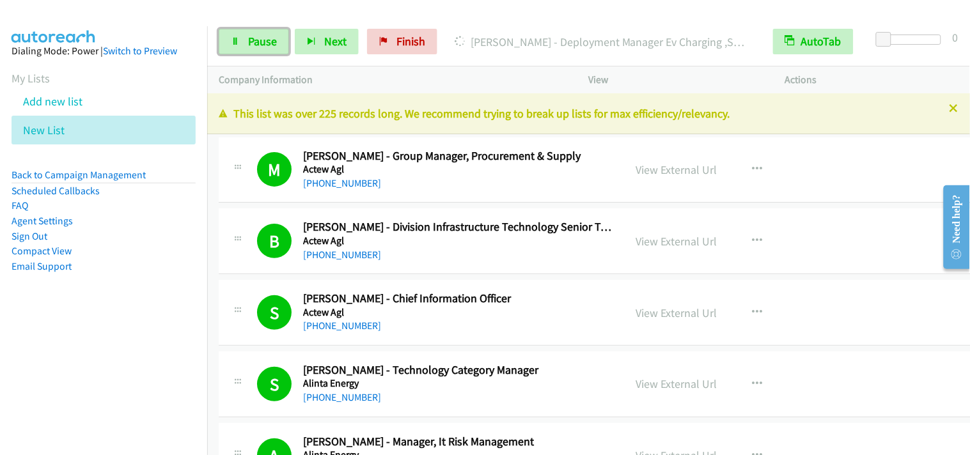
click at [281, 48] on link "Pause" at bounding box center [254, 42] width 70 height 26
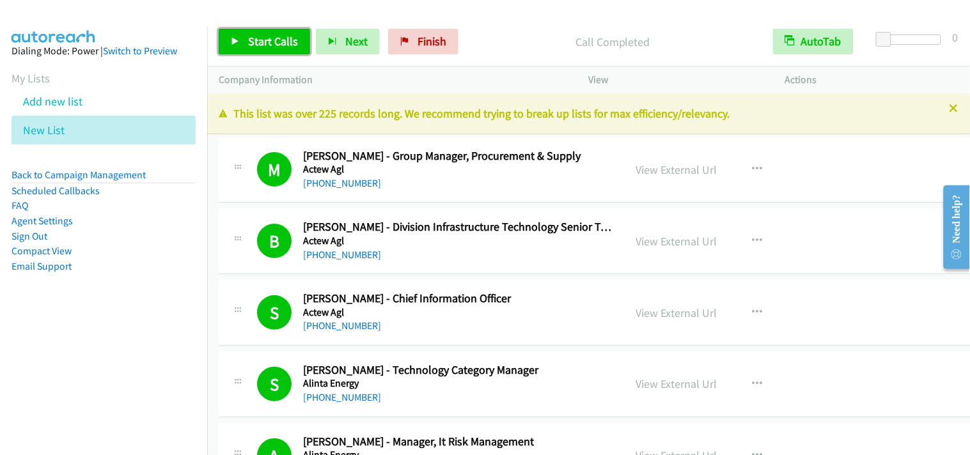
click at [270, 42] on span "Start Calls" at bounding box center [273, 41] width 50 height 15
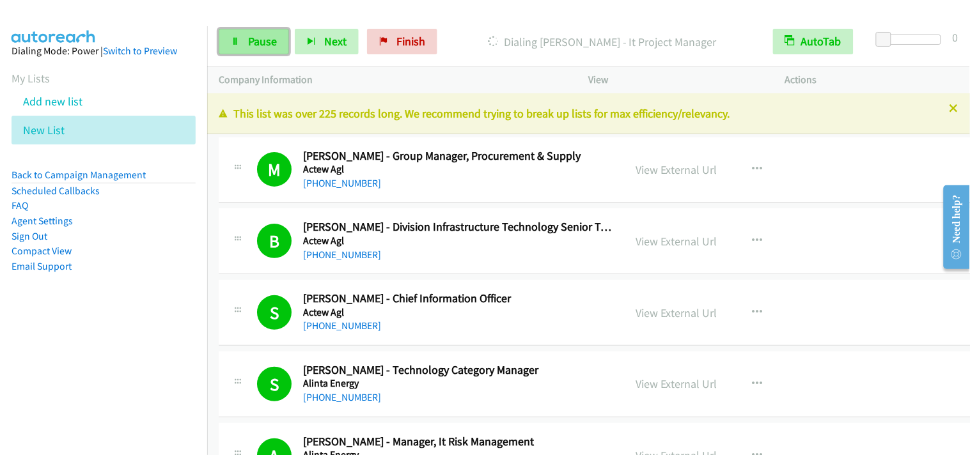
click at [272, 42] on span "Pause" at bounding box center [262, 41] width 29 height 15
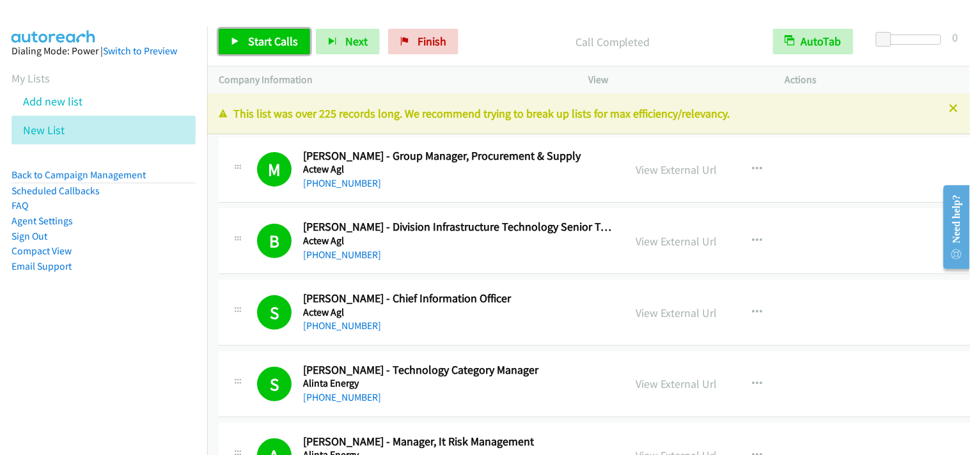
drag, startPoint x: 283, startPoint y: 43, endPoint x: 468, endPoint y: 3, distance: 189.8
click at [283, 43] on span "Start Calls" at bounding box center [273, 41] width 50 height 15
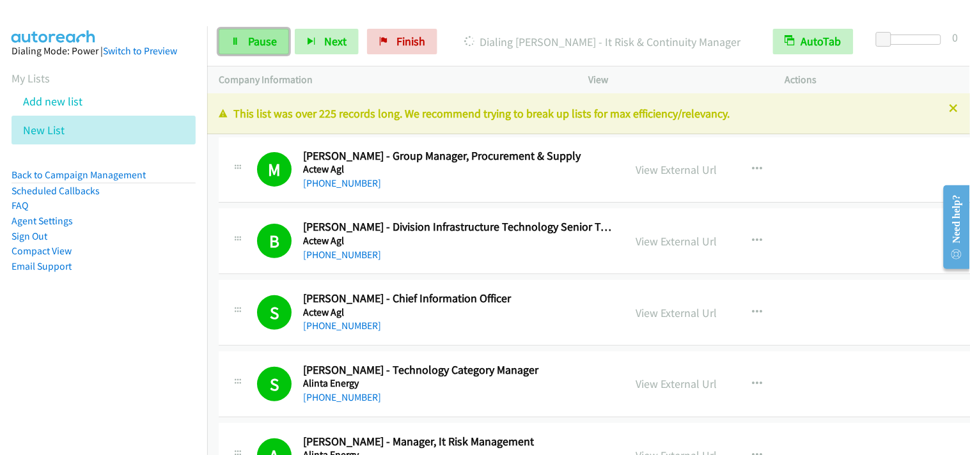
click at [244, 36] on link "Pause" at bounding box center [254, 42] width 70 height 26
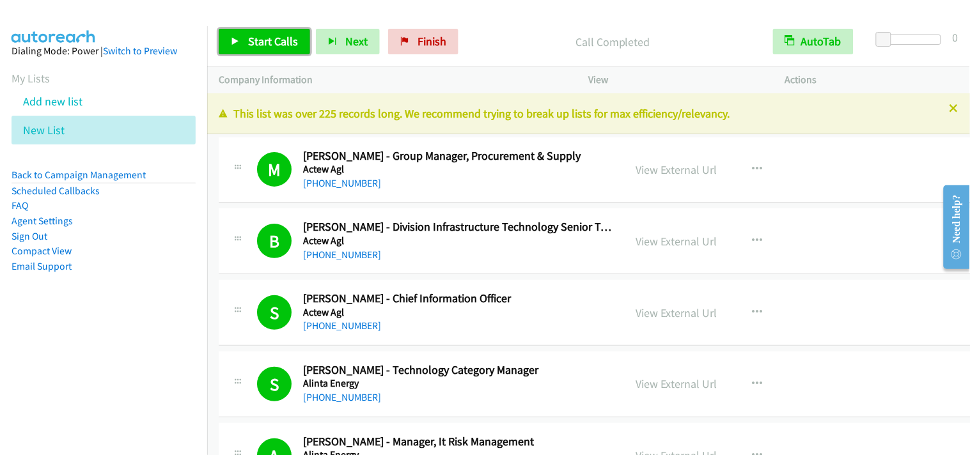
click at [291, 29] on link "Start Calls" at bounding box center [264, 42] width 91 height 26
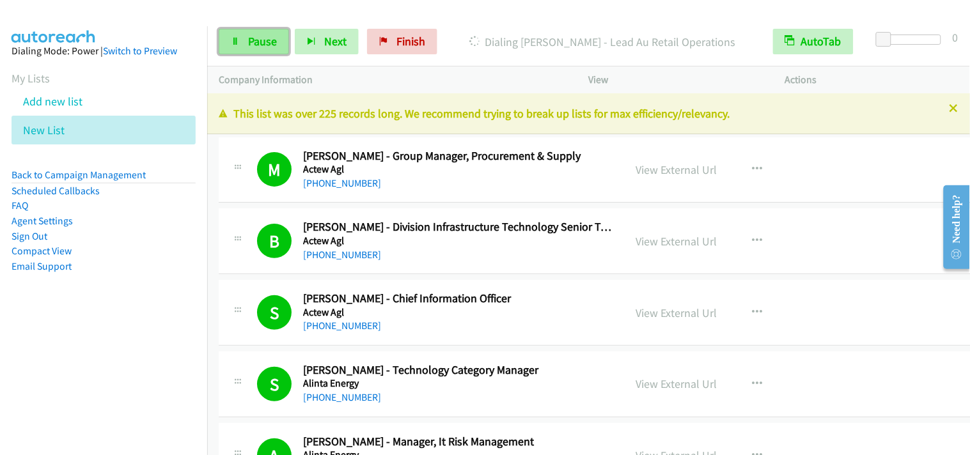
click at [222, 32] on link "Pause" at bounding box center [254, 42] width 70 height 26
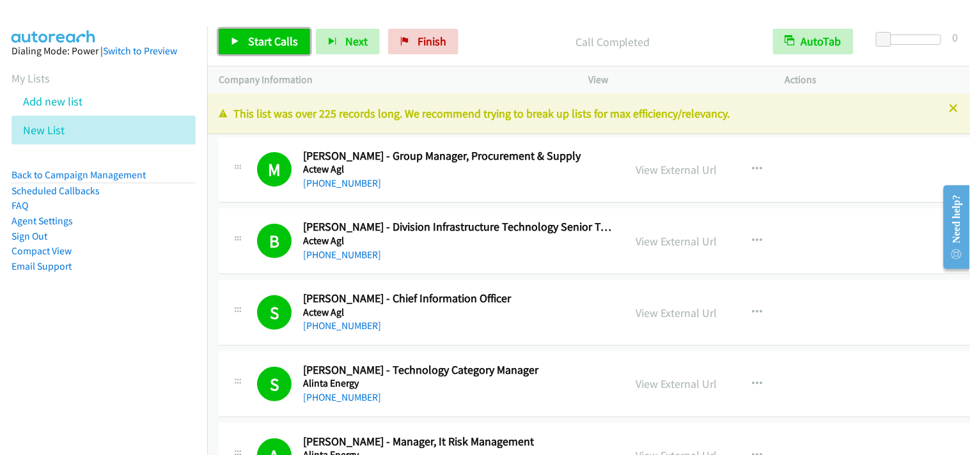
click at [275, 40] on span "Start Calls" at bounding box center [273, 41] width 50 height 15
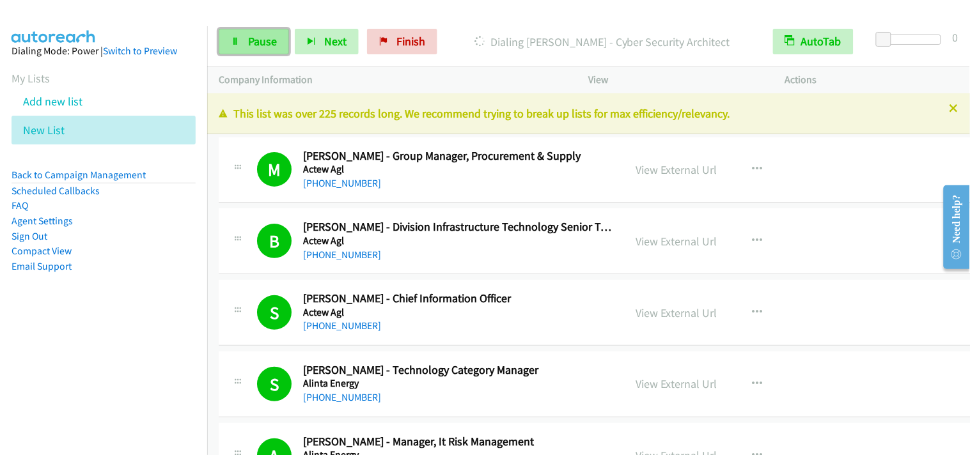
click at [251, 36] on span "Pause" at bounding box center [262, 41] width 29 height 15
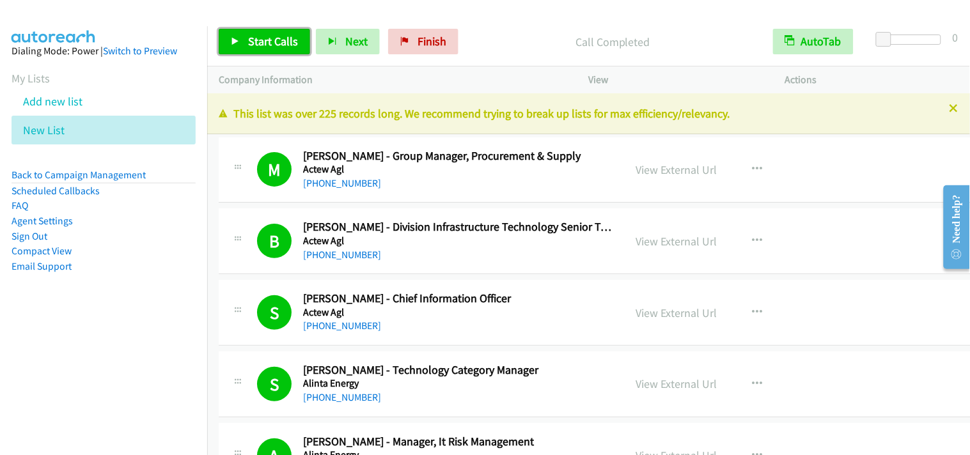
click at [291, 43] on span "Start Calls" at bounding box center [273, 41] width 50 height 15
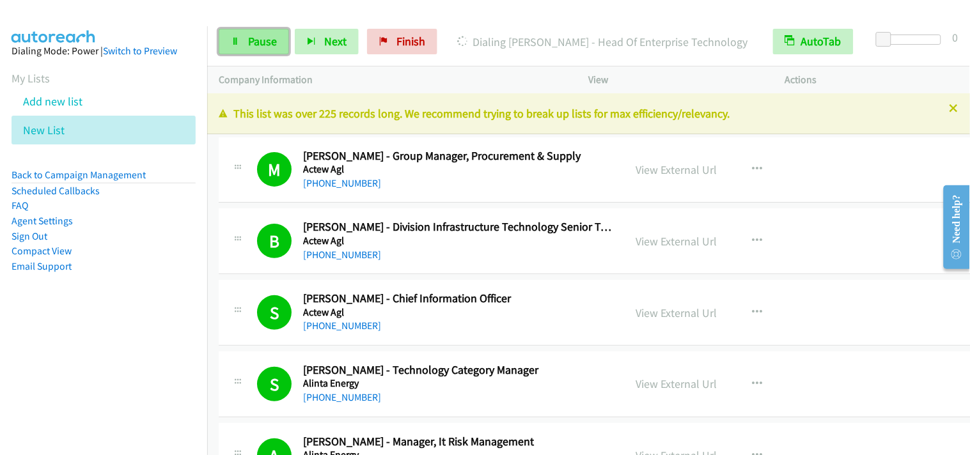
click at [246, 36] on link "Pause" at bounding box center [254, 42] width 70 height 26
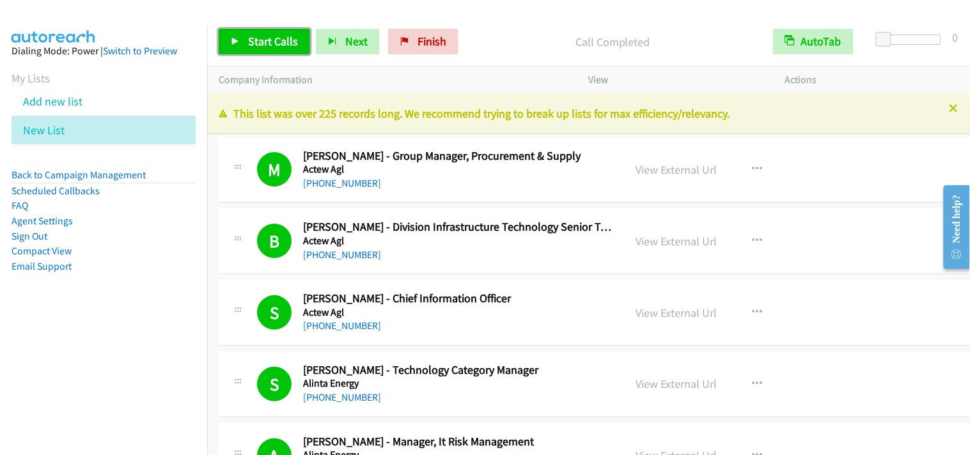
click at [274, 43] on span "Start Calls" at bounding box center [273, 41] width 50 height 15
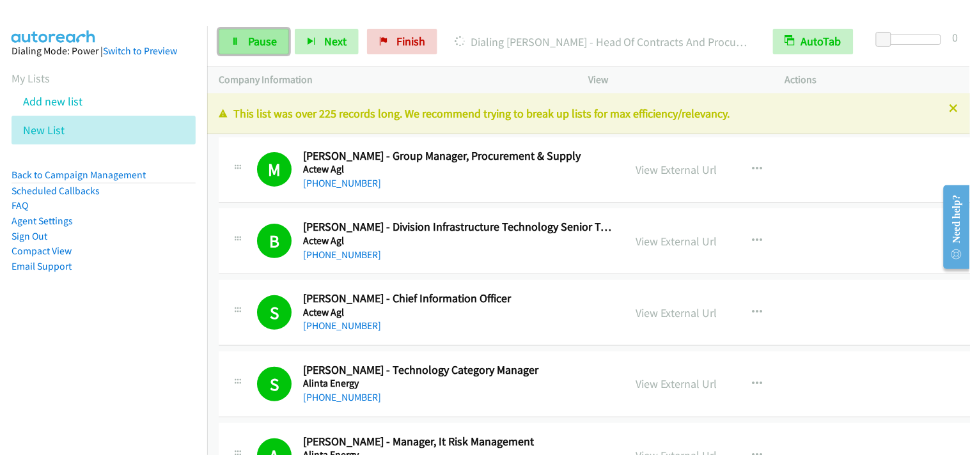
click at [258, 43] on span "Pause" at bounding box center [262, 41] width 29 height 15
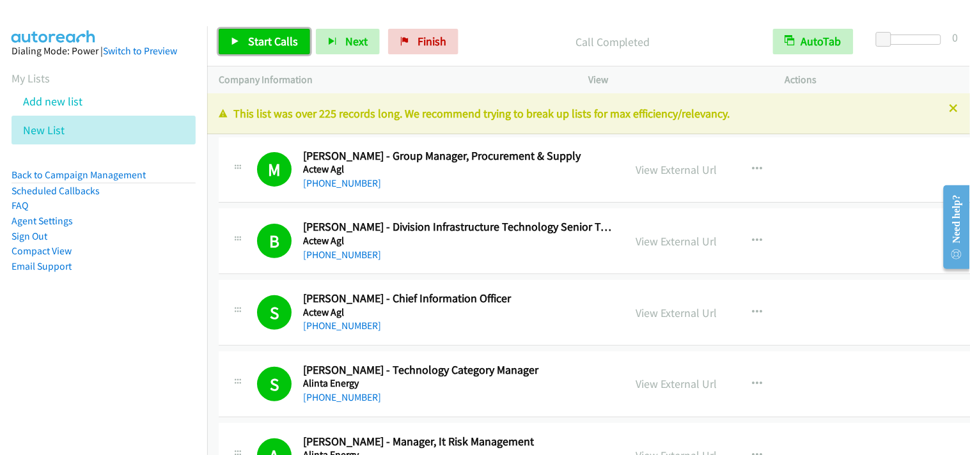
click at [253, 35] on span "Start Calls" at bounding box center [273, 41] width 50 height 15
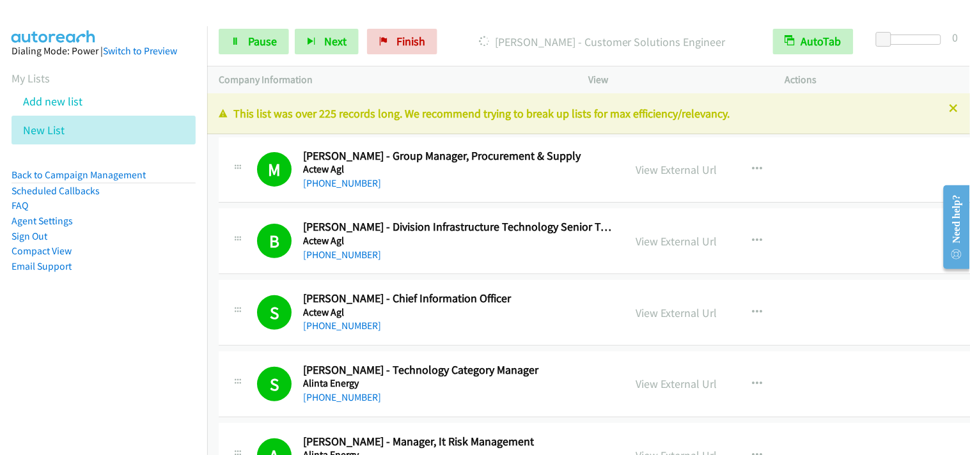
click at [903, 120] on p "This list was over 225 records long. We recommend trying to break up lists for …" at bounding box center [589, 113] width 740 height 17
click at [282, 41] on link "Pause" at bounding box center [254, 42] width 70 height 26
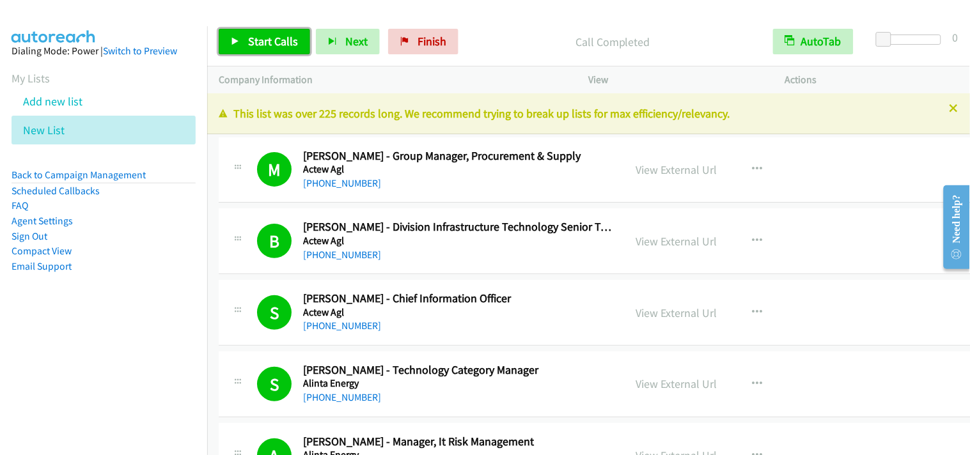
click at [279, 33] on link "Start Calls" at bounding box center [264, 42] width 91 height 26
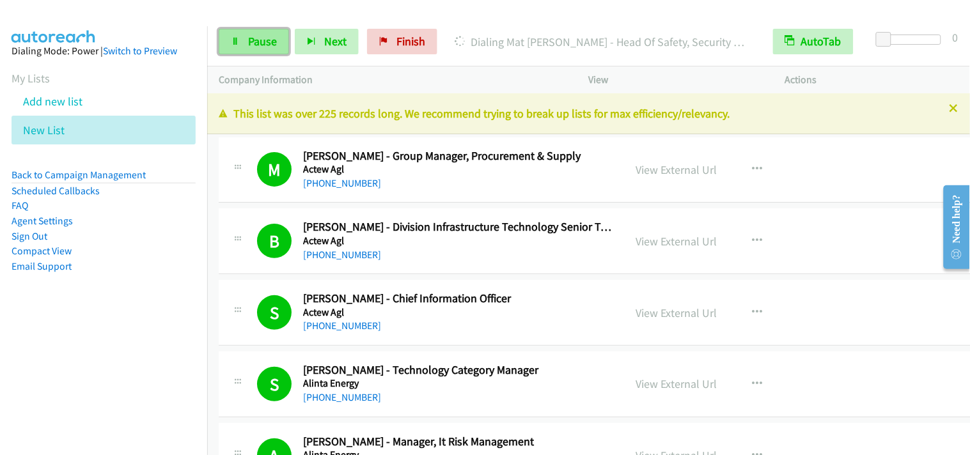
click at [258, 50] on link "Pause" at bounding box center [254, 42] width 70 height 26
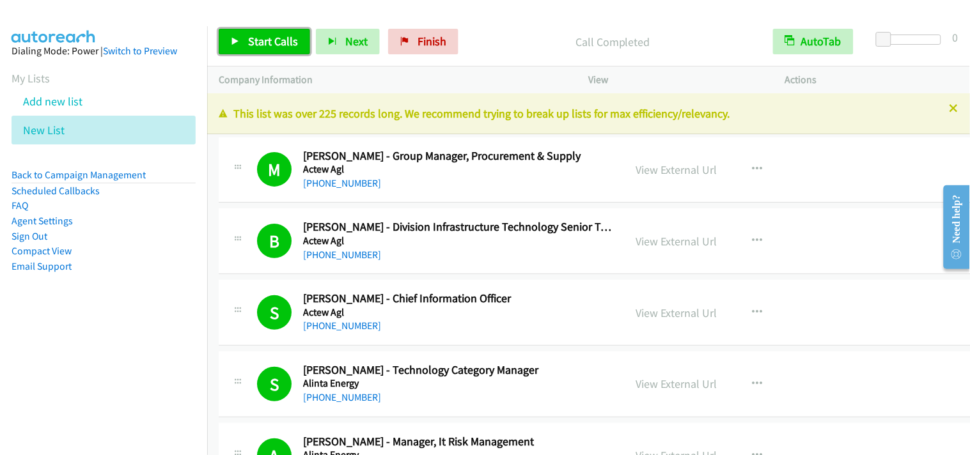
click at [273, 35] on span "Start Calls" at bounding box center [273, 41] width 50 height 15
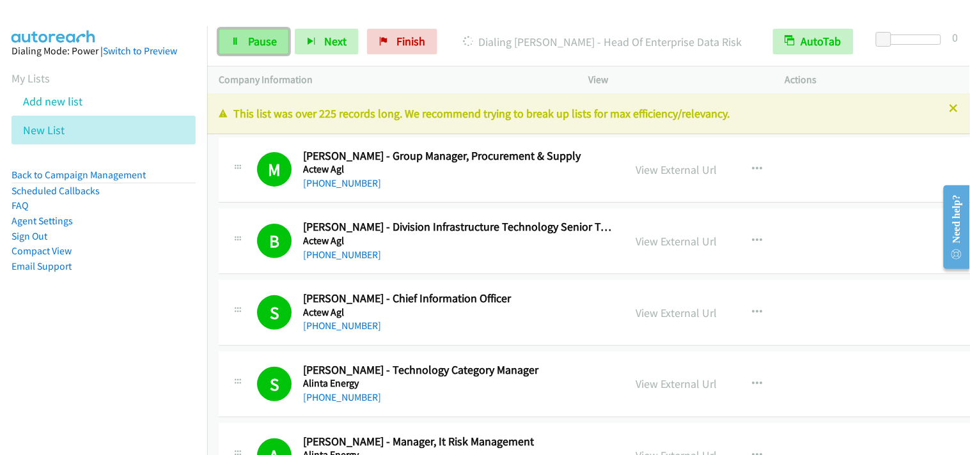
click at [261, 37] on span "Pause" at bounding box center [262, 41] width 29 height 15
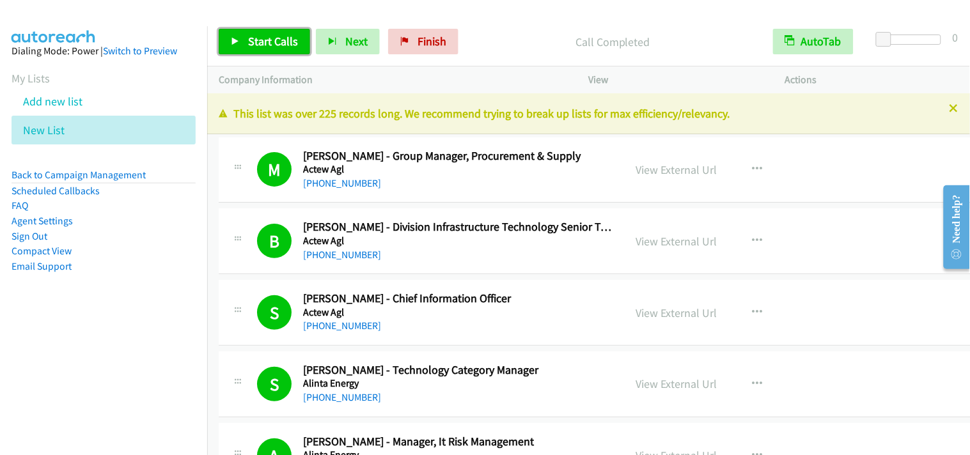
click at [282, 40] on span "Start Calls" at bounding box center [273, 41] width 50 height 15
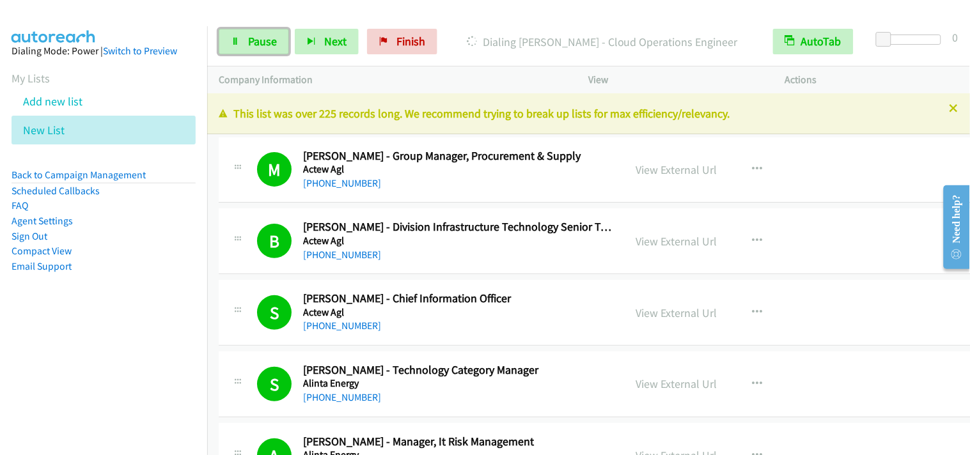
drag, startPoint x: 265, startPoint y: 46, endPoint x: 685, endPoint y: 56, distance: 420.4
click at [265, 45] on span "Pause" at bounding box center [262, 41] width 29 height 15
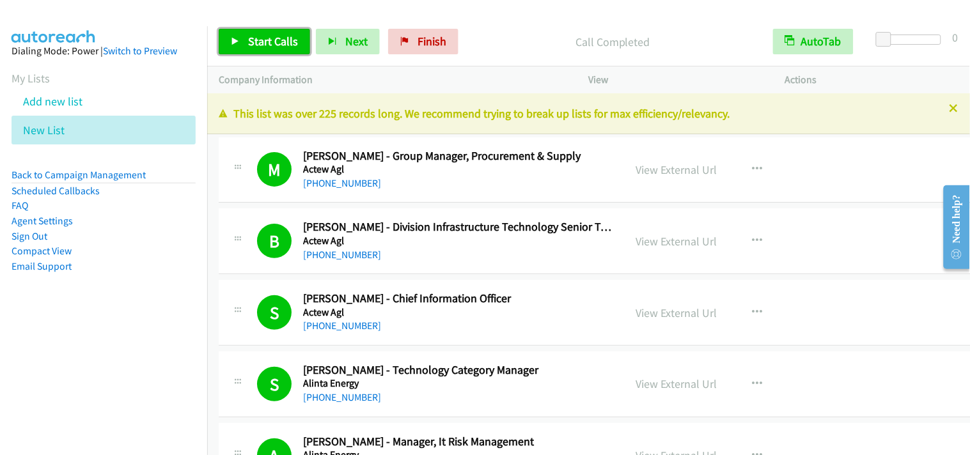
click at [251, 46] on span "Start Calls" at bounding box center [273, 41] width 50 height 15
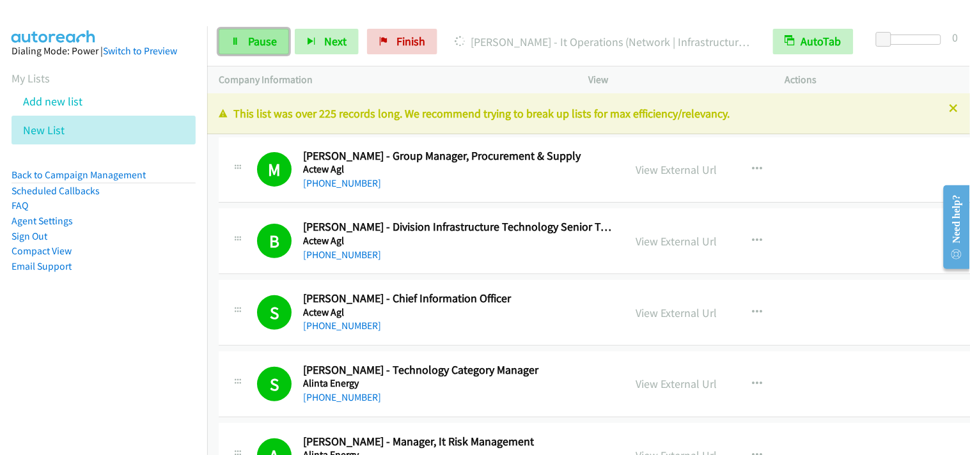
click at [235, 42] on icon at bounding box center [235, 42] width 9 height 9
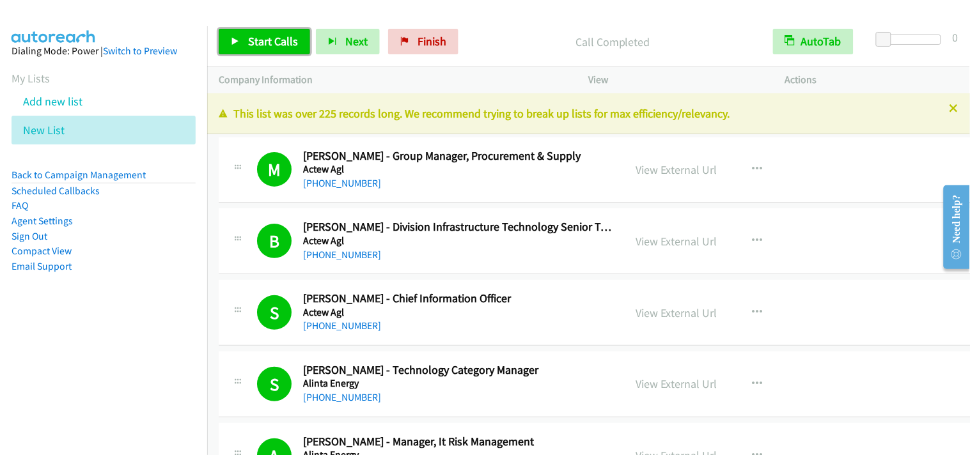
click at [253, 37] on span "Start Calls" at bounding box center [273, 41] width 50 height 15
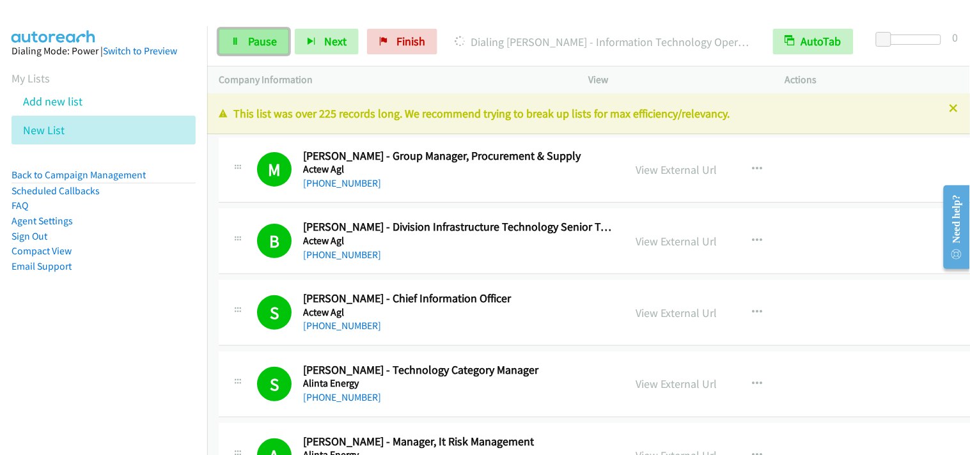
click at [269, 49] on link "Pause" at bounding box center [254, 42] width 70 height 26
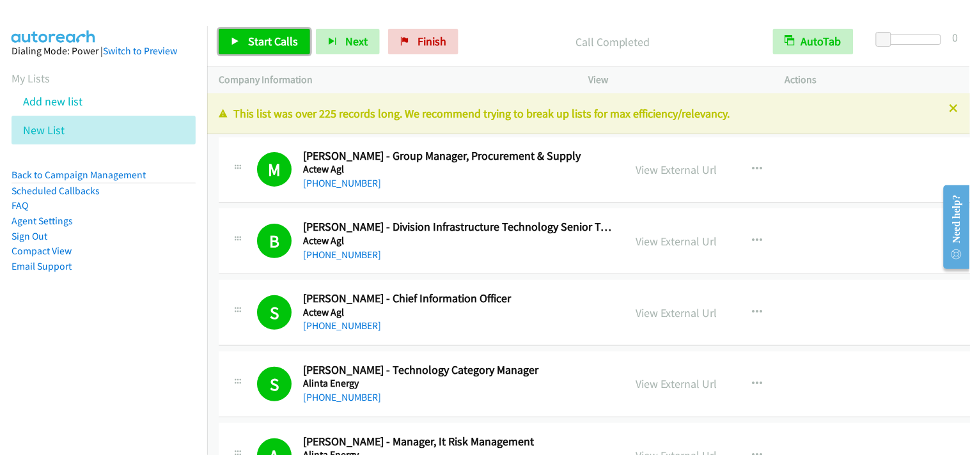
click at [280, 43] on span "Start Calls" at bounding box center [273, 41] width 50 height 15
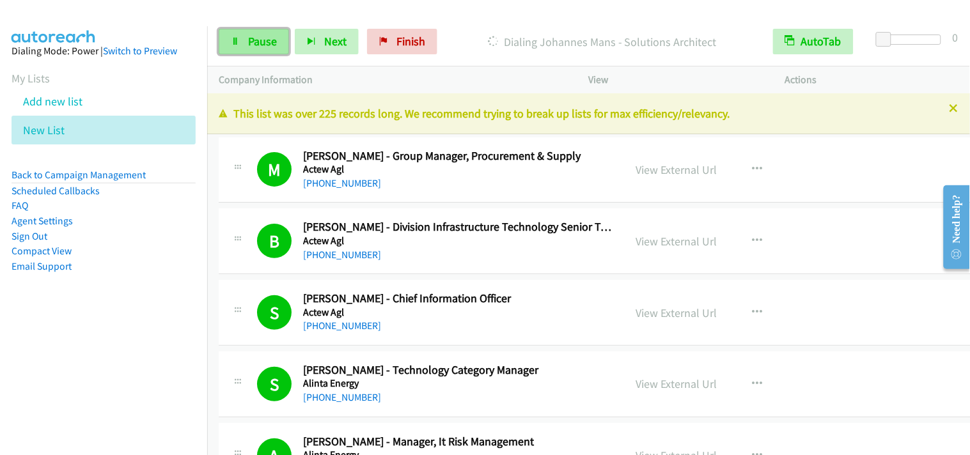
click at [253, 43] on span "Pause" at bounding box center [262, 41] width 29 height 15
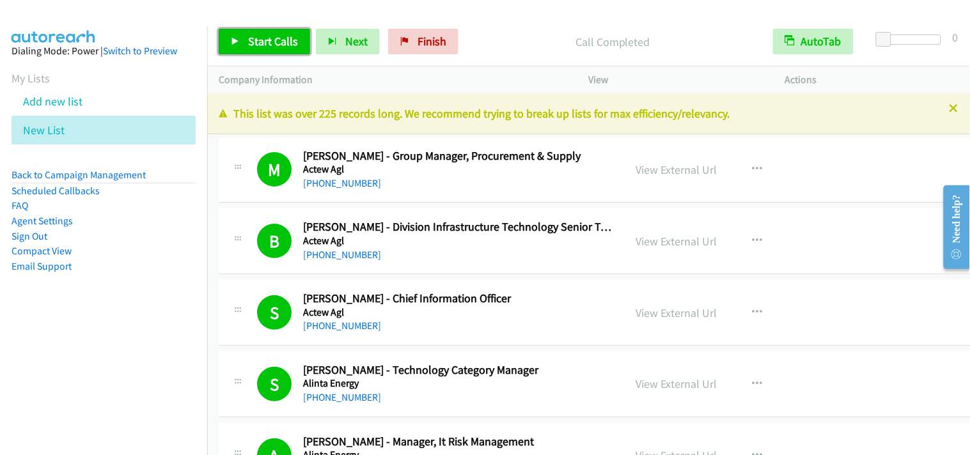
click at [269, 52] on link "Start Calls" at bounding box center [264, 42] width 91 height 26
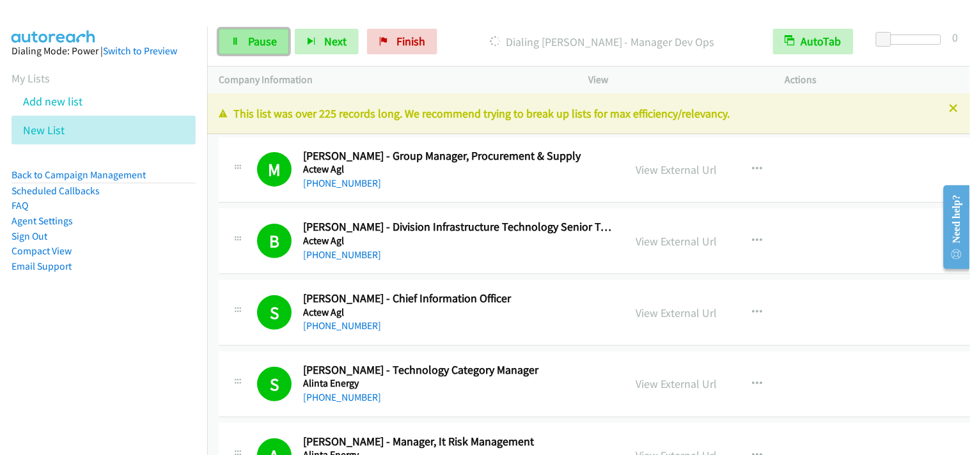
click at [232, 38] on icon at bounding box center [235, 42] width 9 height 9
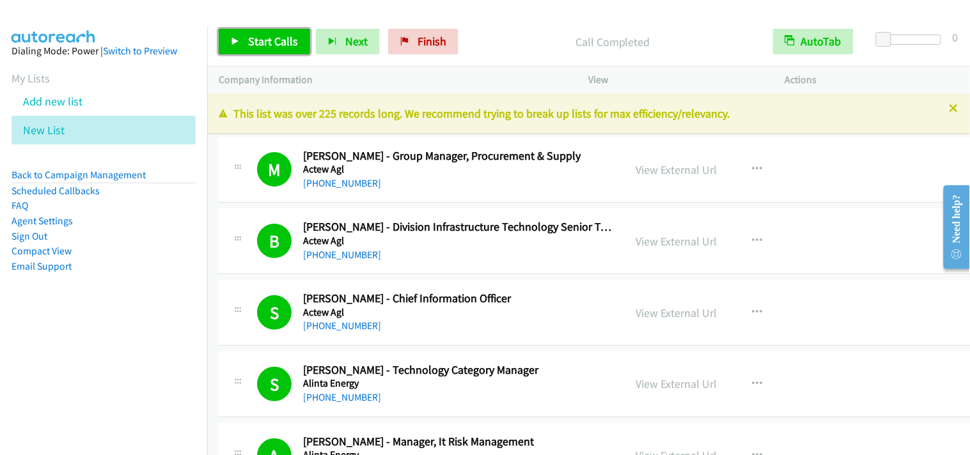
click at [255, 37] on span "Start Calls" at bounding box center [273, 41] width 50 height 15
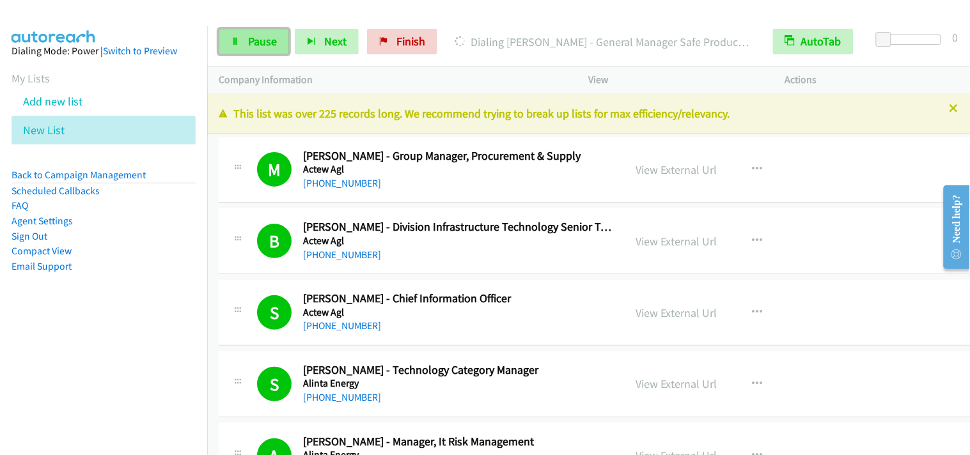
click at [246, 36] on link "Pause" at bounding box center [254, 42] width 70 height 26
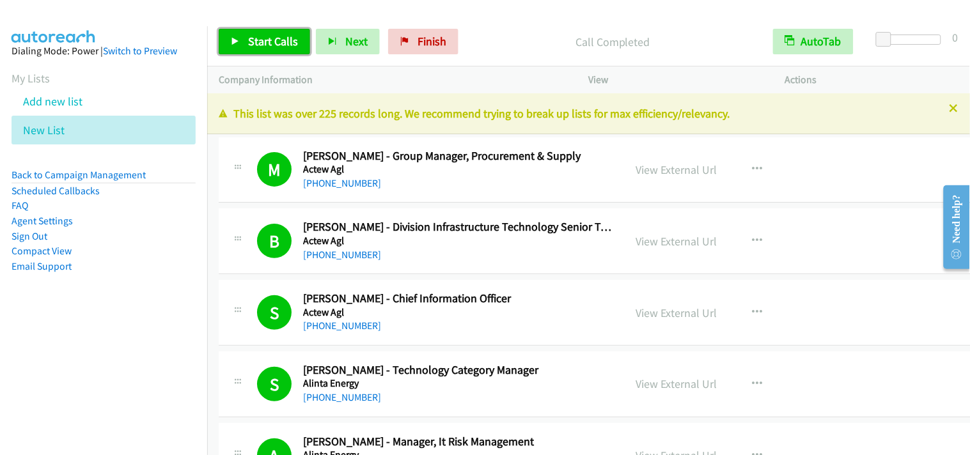
click at [267, 45] on span "Start Calls" at bounding box center [273, 41] width 50 height 15
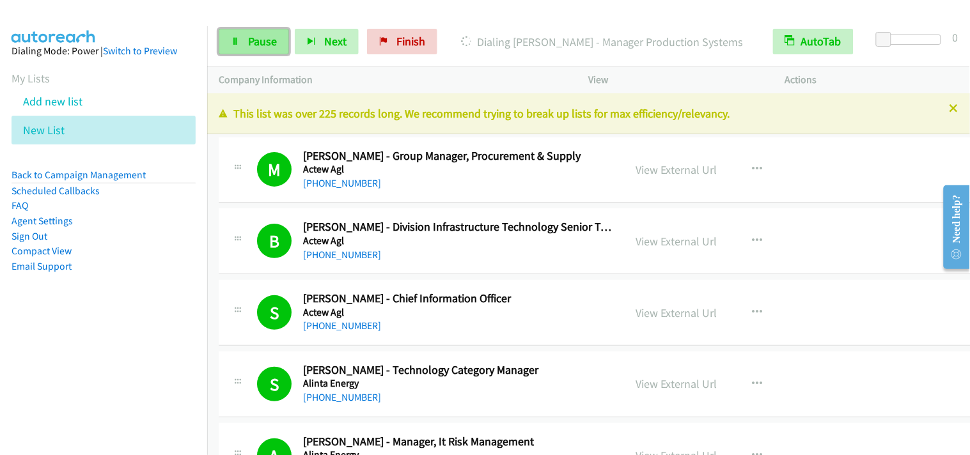
click at [257, 45] on span "Pause" at bounding box center [262, 41] width 29 height 15
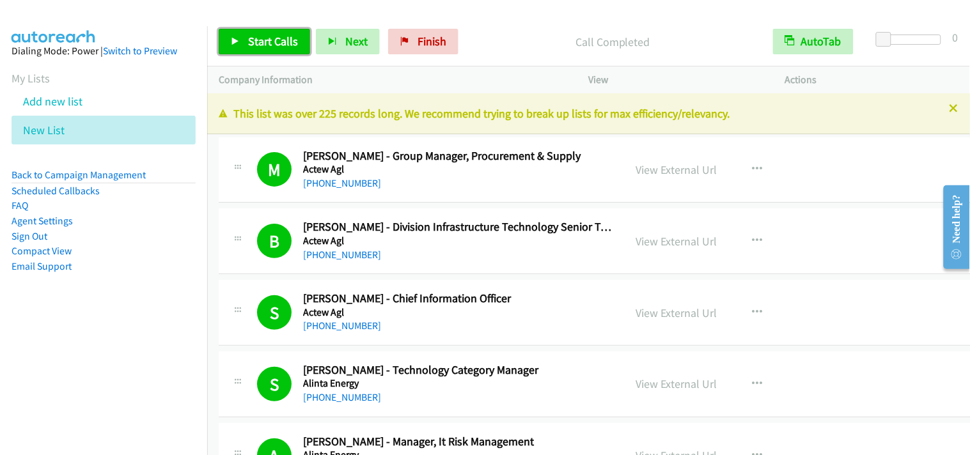
click at [284, 40] on span "Start Calls" at bounding box center [273, 41] width 50 height 15
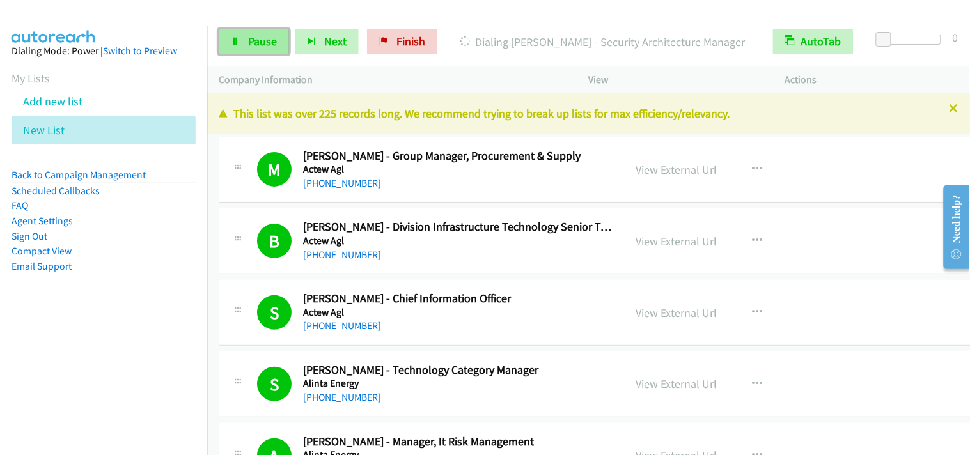
click at [232, 35] on link "Pause" at bounding box center [254, 42] width 70 height 26
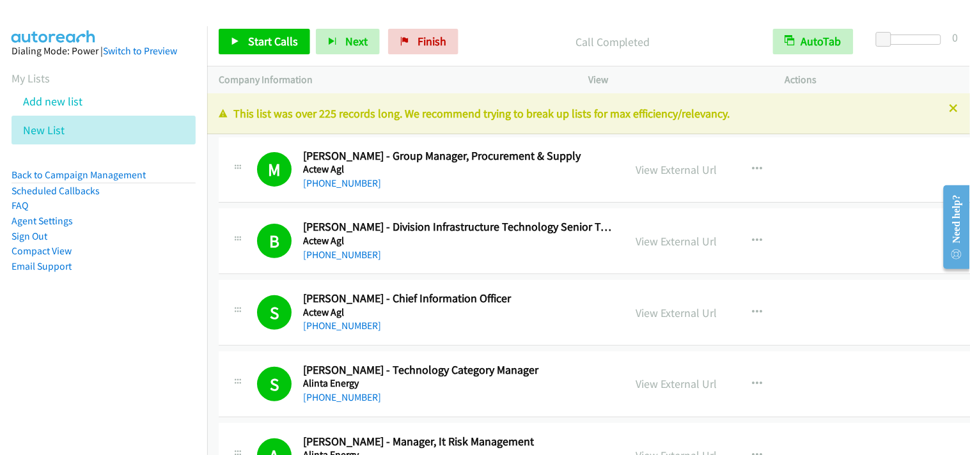
click at [267, 66] on div "Start Calls Pause Next Finish Call Completed AutoTab AutoTab 0" at bounding box center [588, 41] width 763 height 49
click at [285, 45] on span "Start Calls" at bounding box center [273, 41] width 50 height 15
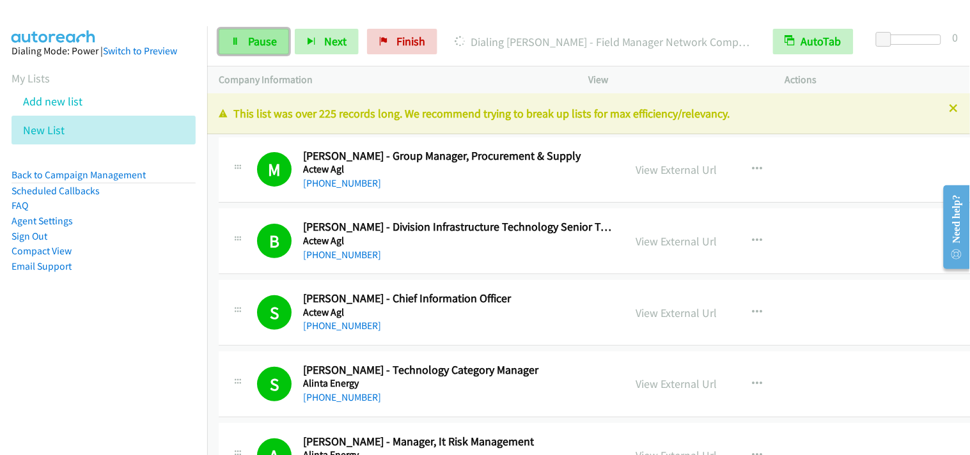
click at [242, 53] on link "Pause" at bounding box center [254, 42] width 70 height 26
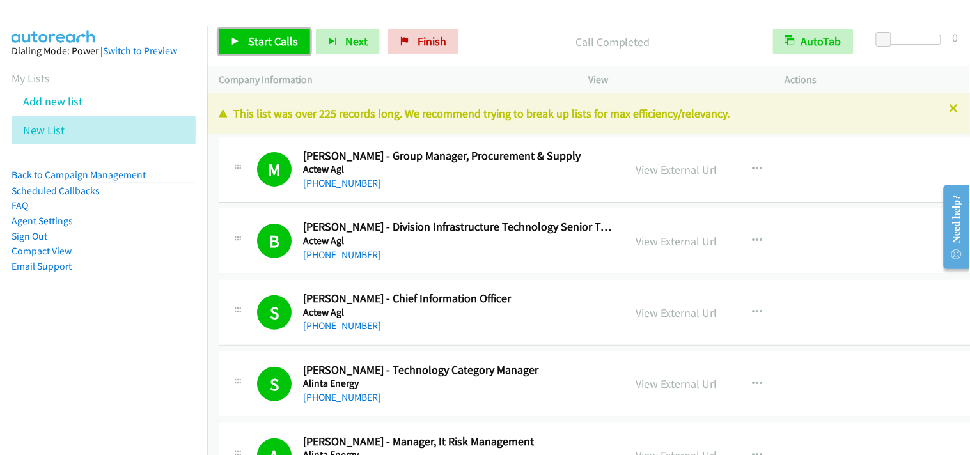
click at [266, 36] on span "Start Calls" at bounding box center [273, 41] width 50 height 15
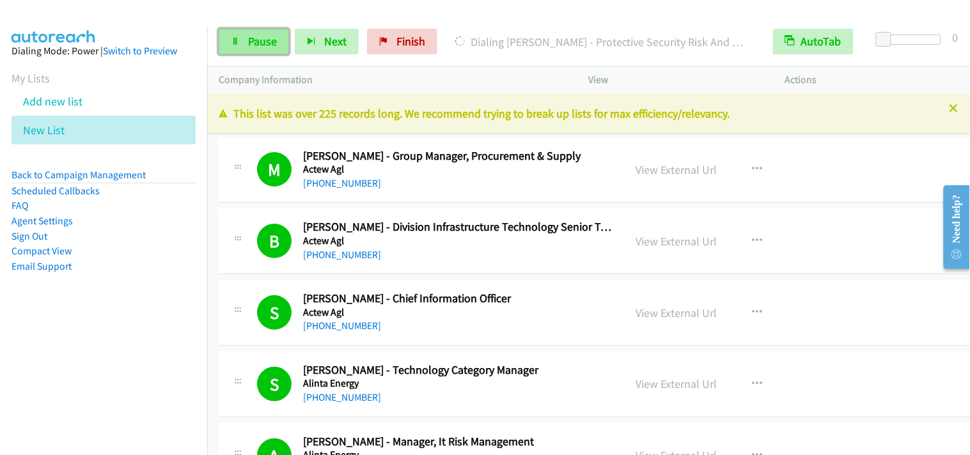
click at [242, 40] on link "Pause" at bounding box center [254, 42] width 70 height 26
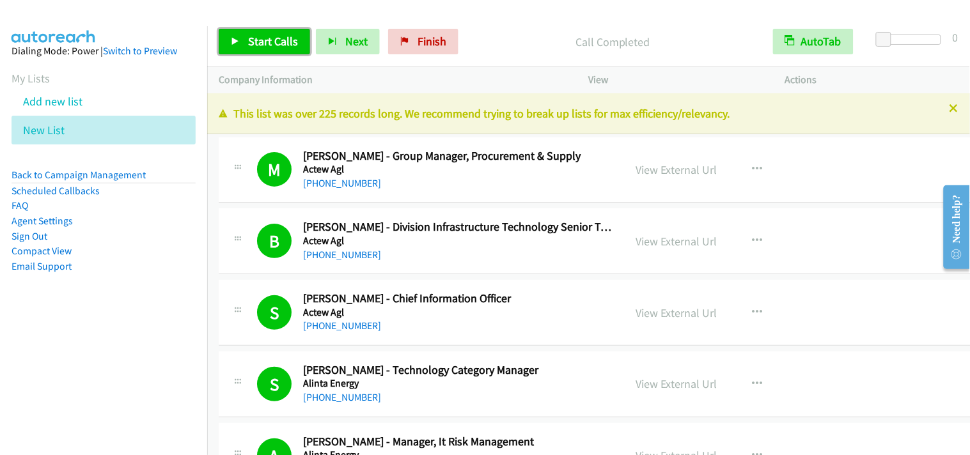
click at [241, 49] on link "Start Calls" at bounding box center [264, 42] width 91 height 26
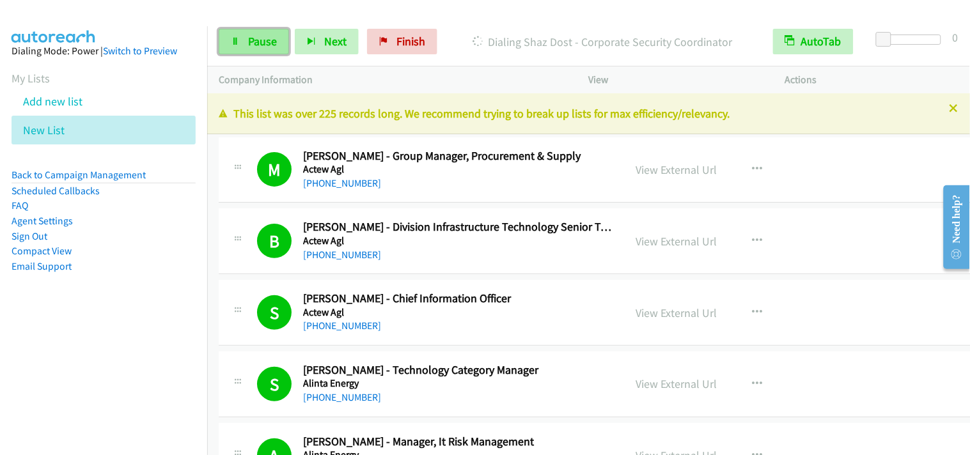
click at [251, 41] on span "Pause" at bounding box center [262, 41] width 29 height 15
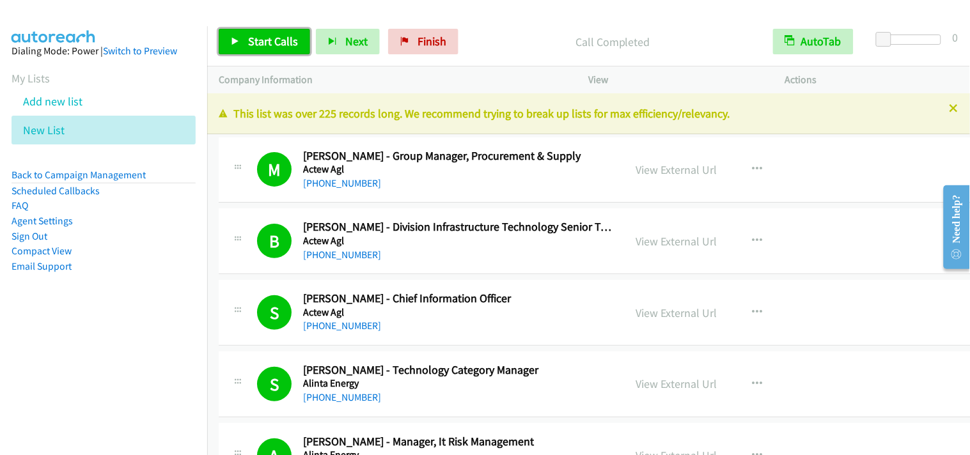
click at [260, 29] on link "Start Calls" at bounding box center [264, 42] width 91 height 26
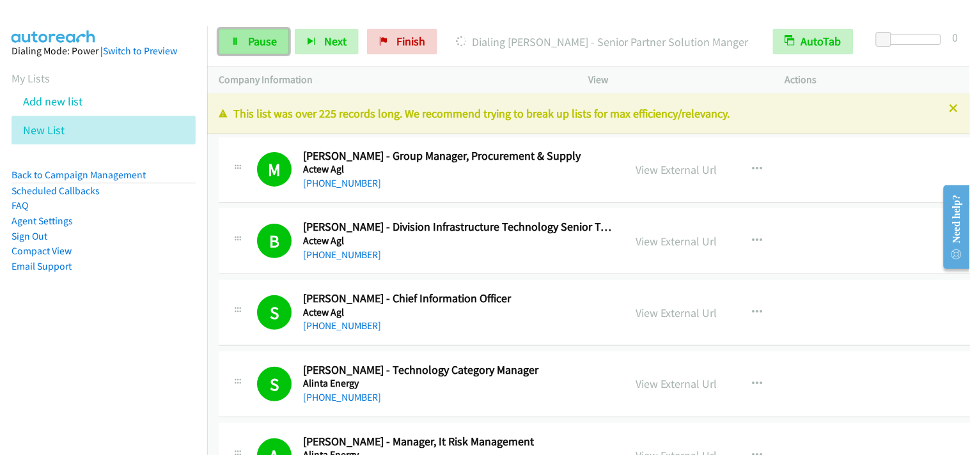
click at [253, 42] on span "Pause" at bounding box center [262, 41] width 29 height 15
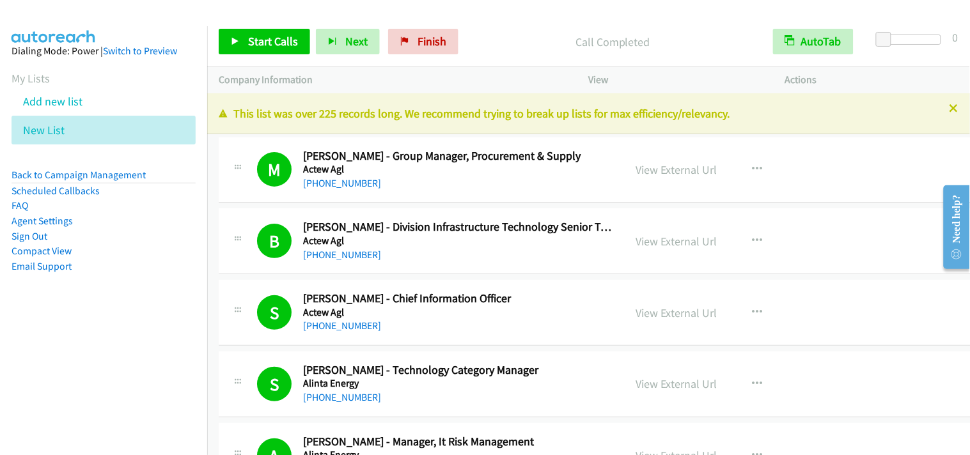
drag, startPoint x: 33, startPoint y: 416, endPoint x: 64, endPoint y: 483, distance: 74.1
click at [64, 61] on html "Start Calls Pause Next Finish Call Completed AutoTab AutoTab 0 Company Informat…" at bounding box center [485, 30] width 970 height 61
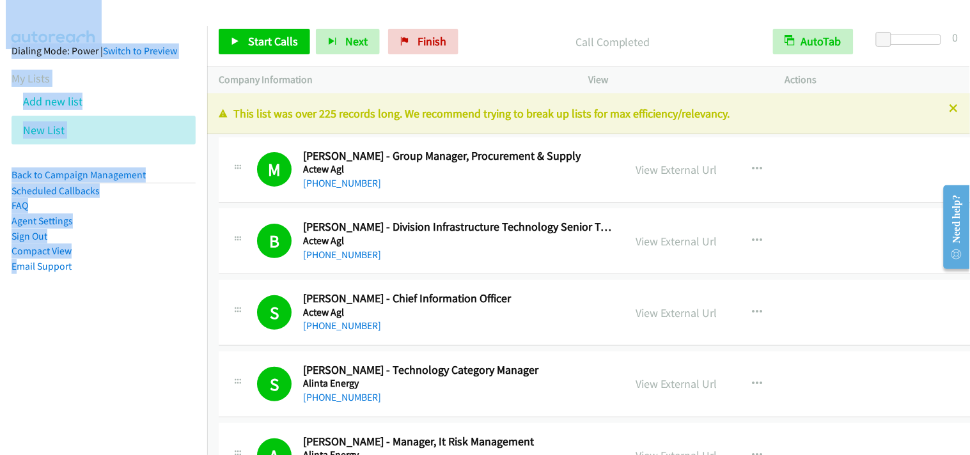
drag, startPoint x: 694, startPoint y: 61, endPoint x: 695, endPoint y: 69, distance: 8.3
click at [694, 61] on div "Start Calls Pause Next Finish Call Completed AutoTab AutoTab 0" at bounding box center [588, 41] width 763 height 49
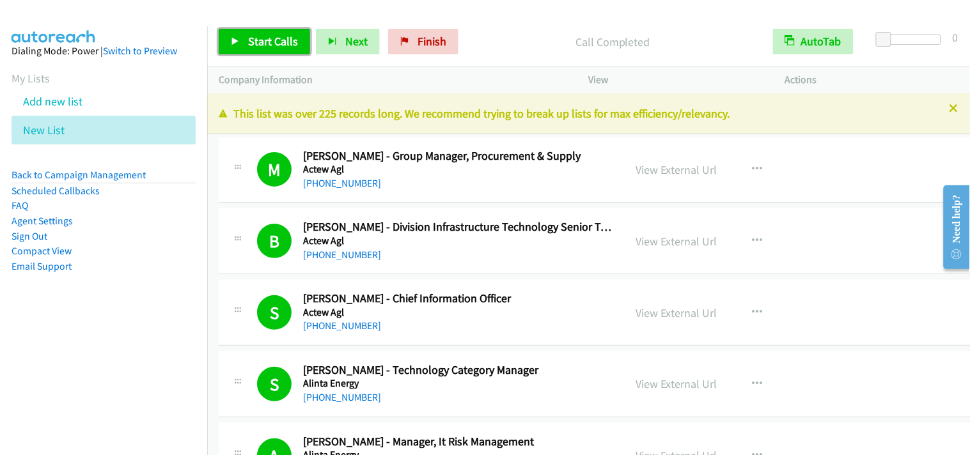
click at [289, 43] on span "Start Calls" at bounding box center [273, 41] width 50 height 15
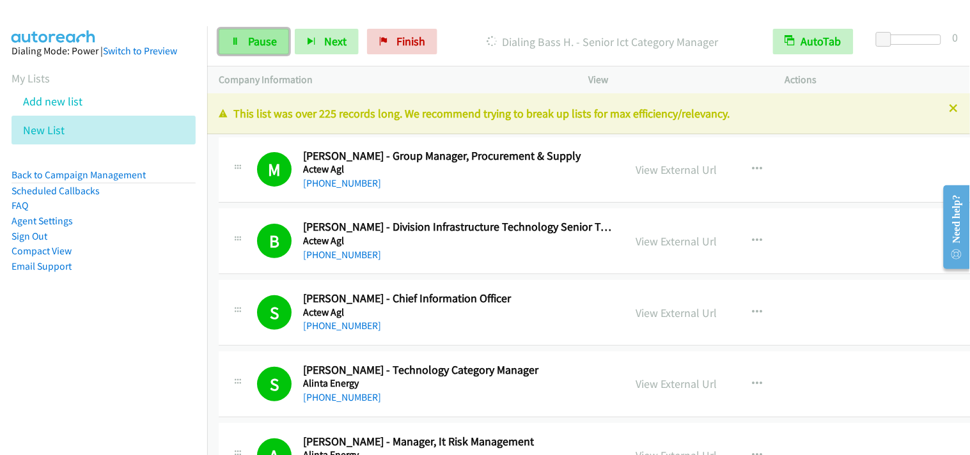
click at [227, 42] on link "Pause" at bounding box center [254, 42] width 70 height 26
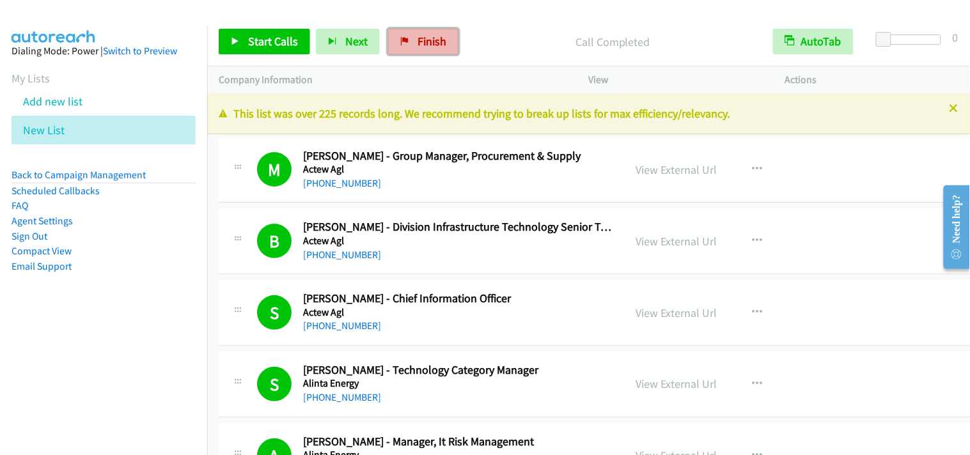
click at [445, 36] on link "Finish" at bounding box center [423, 42] width 70 height 26
